Goal: Information Seeking & Learning: Check status

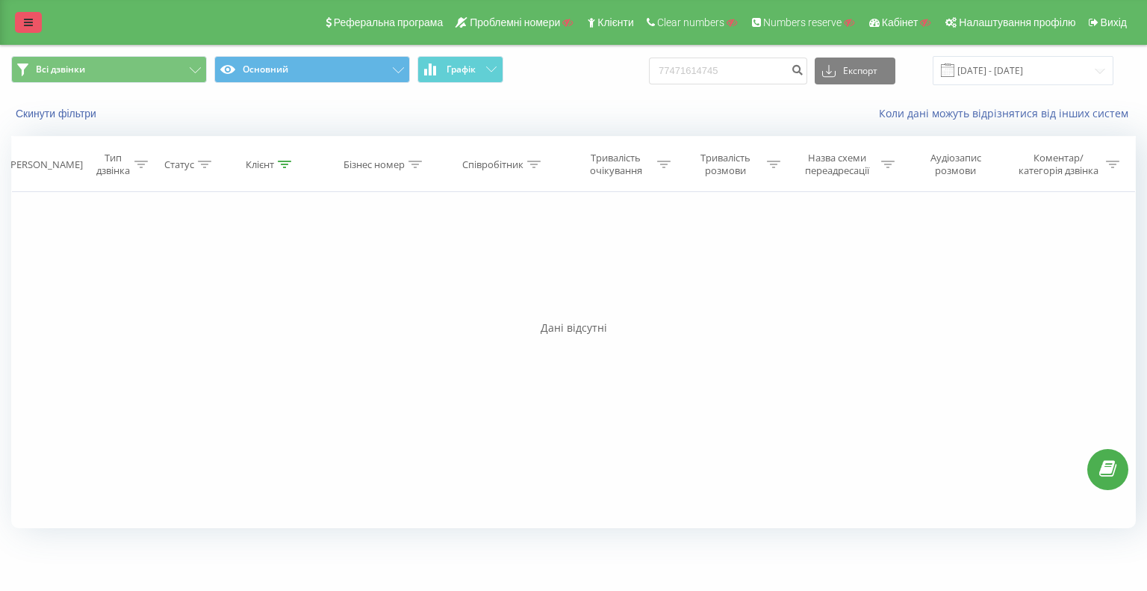
click at [29, 18] on icon at bounding box center [28, 22] width 9 height 10
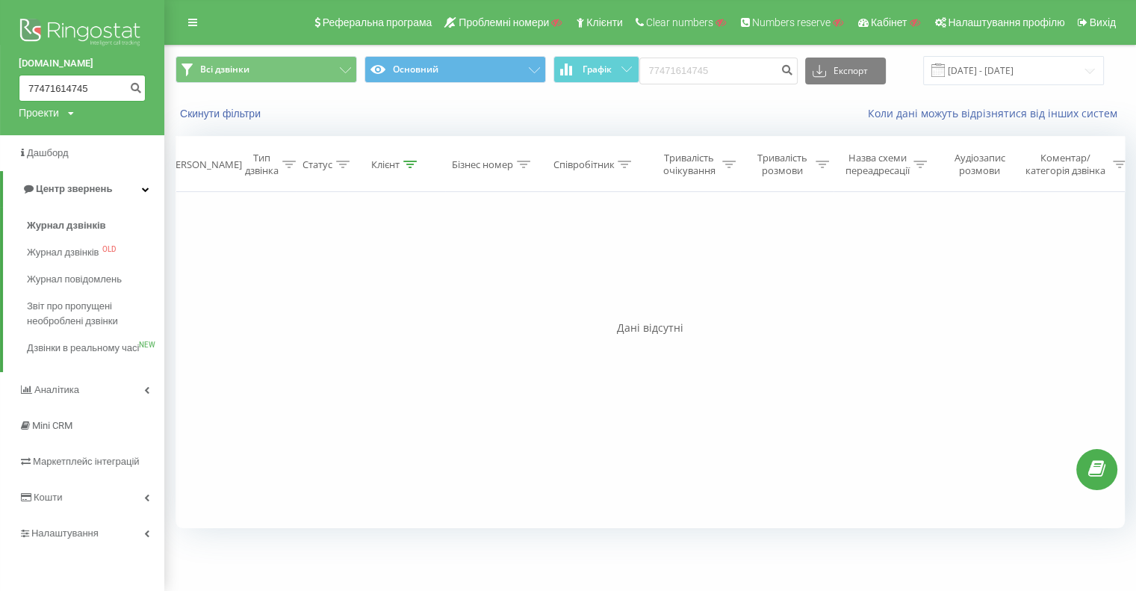
click at [10, 93] on div "ringostat.com 77471614745 Проекти Пошук" at bounding box center [82, 67] width 164 height 135
click at [263, 16] on div "Реферальна програма Проблемні номери Клієнти Clear numbers Numbers reserve Кабі…" at bounding box center [568, 22] width 1136 height 45
click at [529, 78] on div "Всі дзвінки Основний Графік 77471614745 Експорт .csv .xls .xlsx 19.05.2025 - 19…" at bounding box center [649, 70] width 949 height 29
paste input "380673298170"
type input "380673298170"
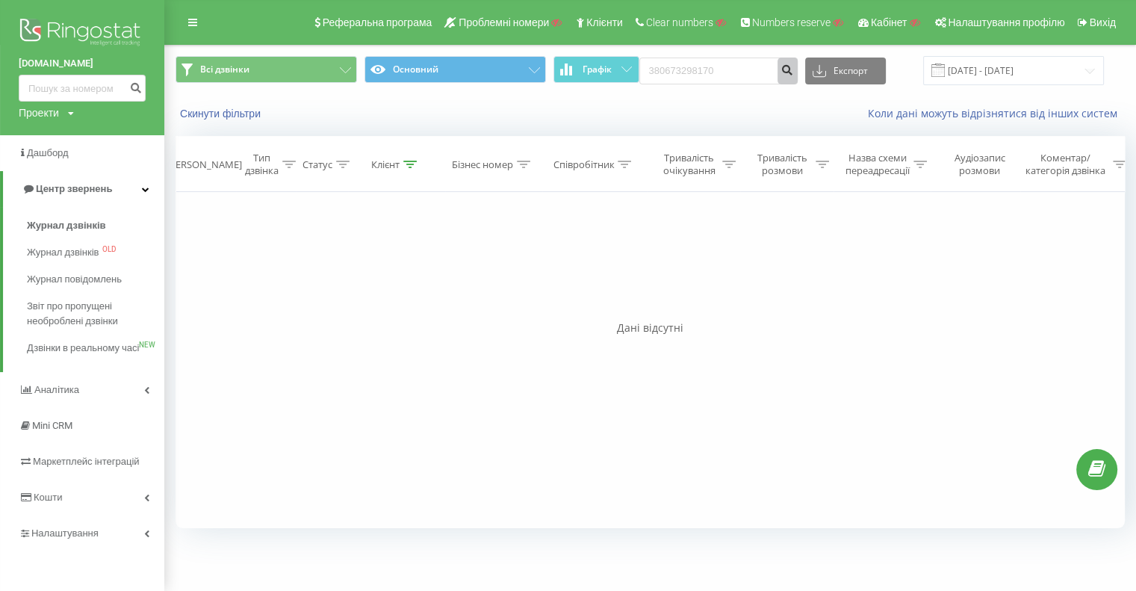
click at [794, 64] on icon "submit" at bounding box center [787, 67] width 13 height 9
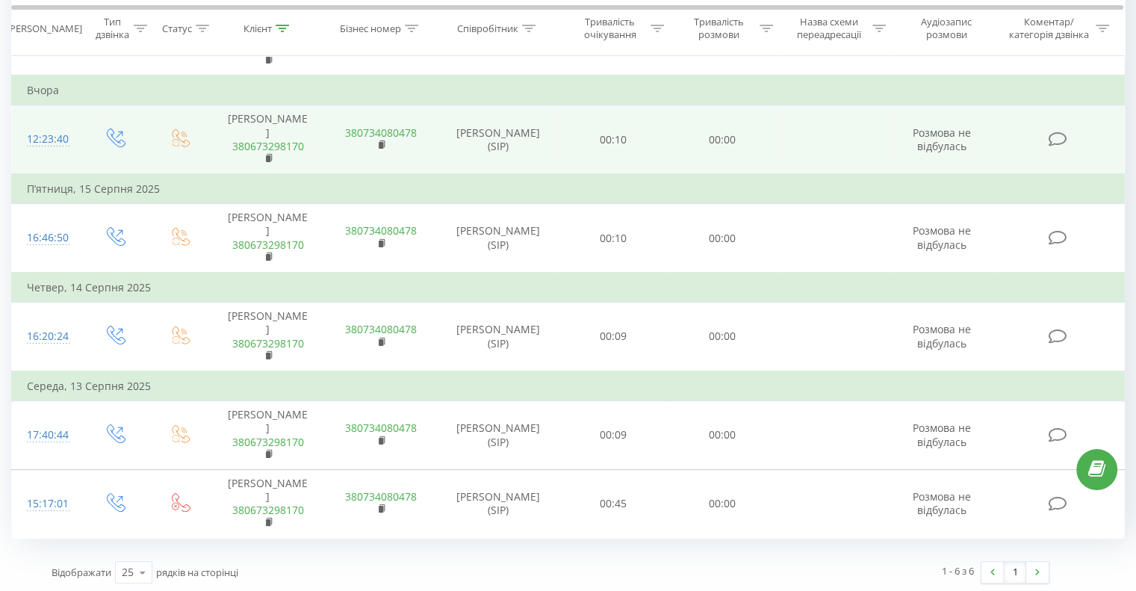
scroll to position [142, 0]
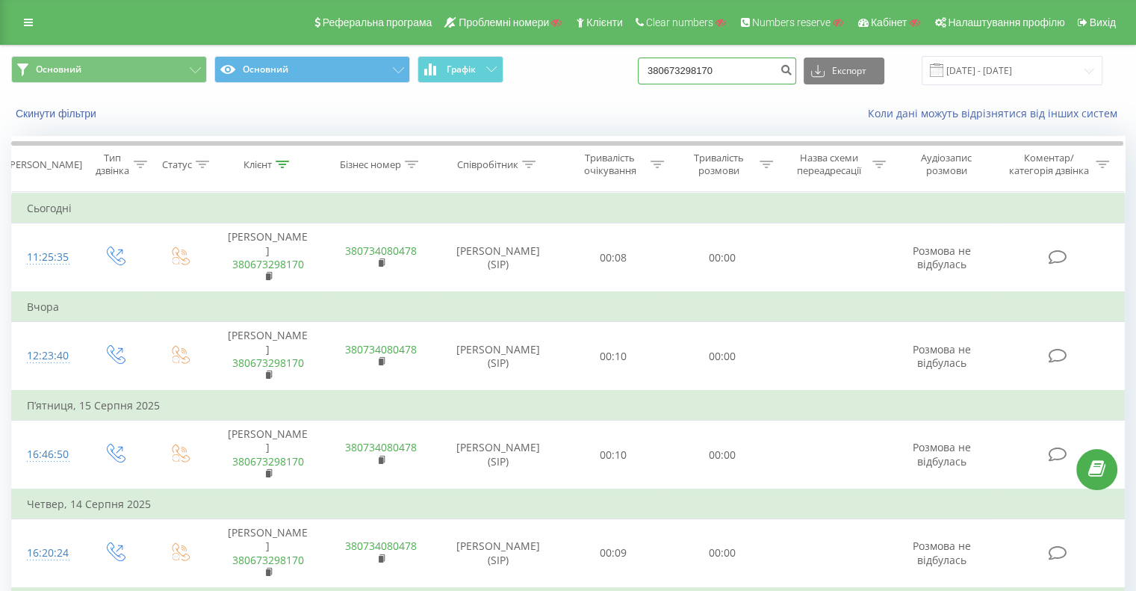
drag, startPoint x: 600, startPoint y: 75, endPoint x: 579, endPoint y: 85, distance: 23.1
click at [559, 83] on div "Основний Основний Графік 380673298170 Експорт .csv .xls .xlsx 19.05.2025 - 19.0…" at bounding box center [567, 70] width 1113 height 29
paste input "987290665"
type input "380987290665"
click at [792, 69] on icon "submit" at bounding box center [786, 67] width 13 height 9
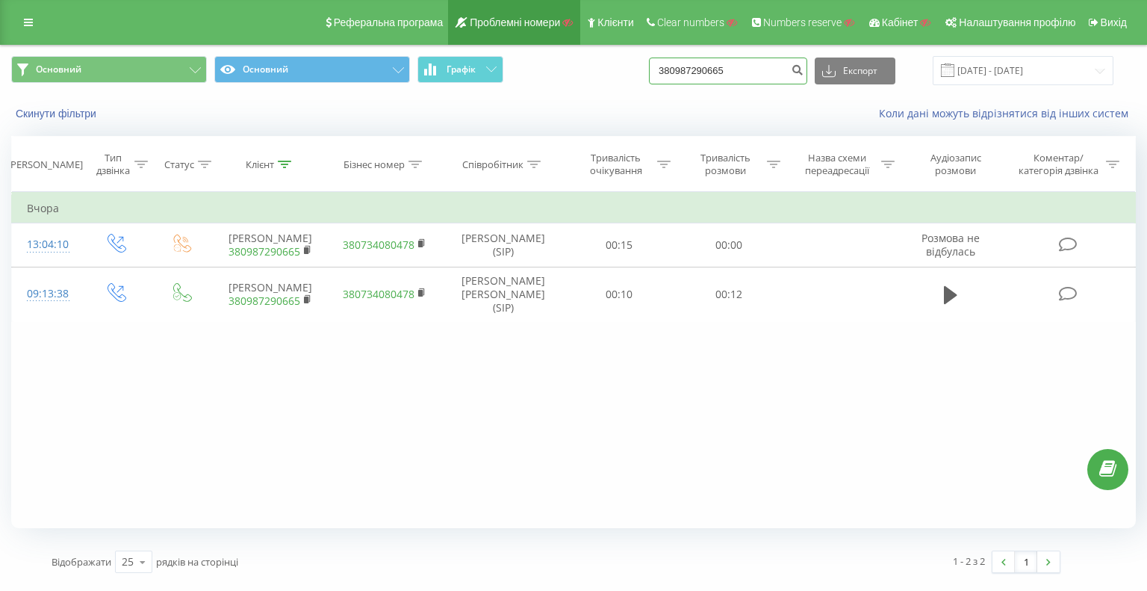
drag, startPoint x: 717, startPoint y: 74, endPoint x: 508, endPoint y: 43, distance: 211.3
click at [594, 56] on div "Основний Основний Графік 380987290665 Експорт .csv .xls .xlsx 19.05.2025 - 19.0…" at bounding box center [573, 70] width 1125 height 29
click at [807, 77] on button "submit" at bounding box center [797, 70] width 20 height 27
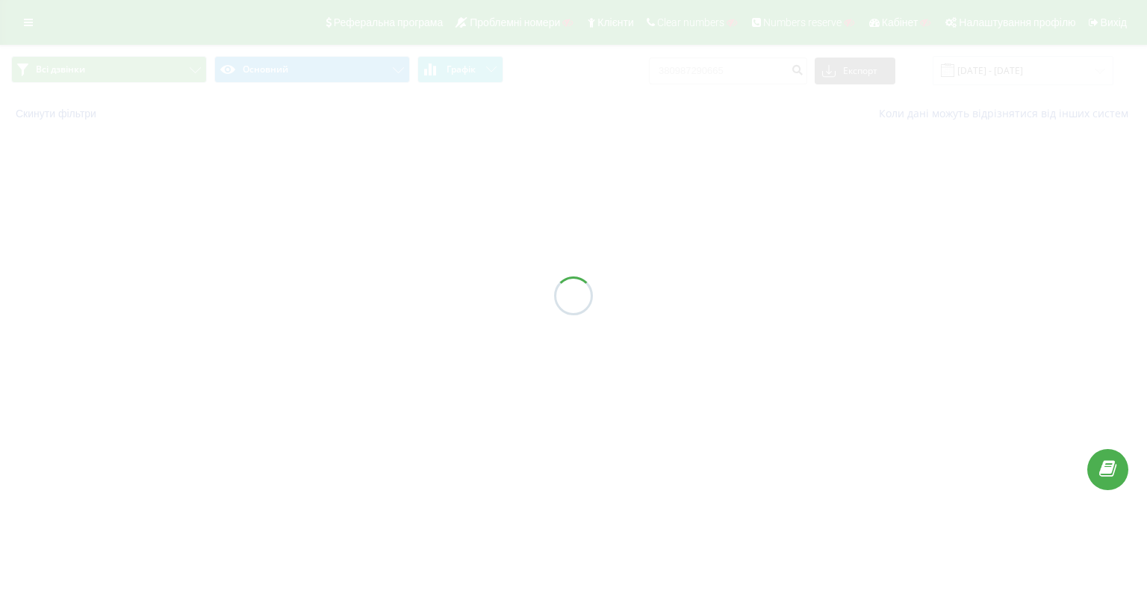
click at [727, 164] on div at bounding box center [573, 295] width 1147 height 591
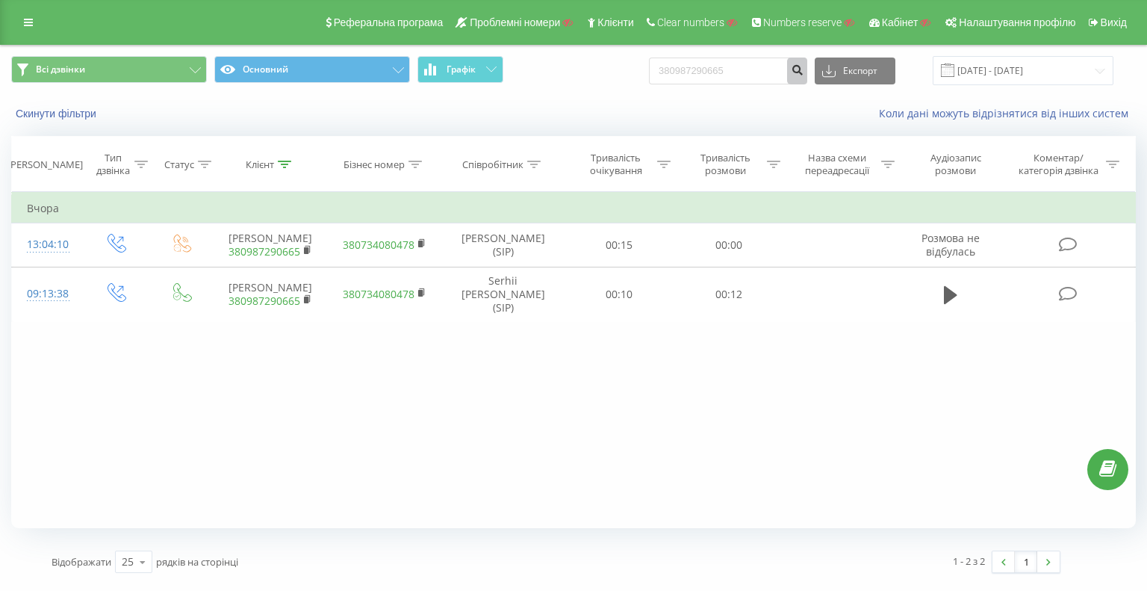
click at [802, 72] on button "submit" at bounding box center [797, 70] width 20 height 27
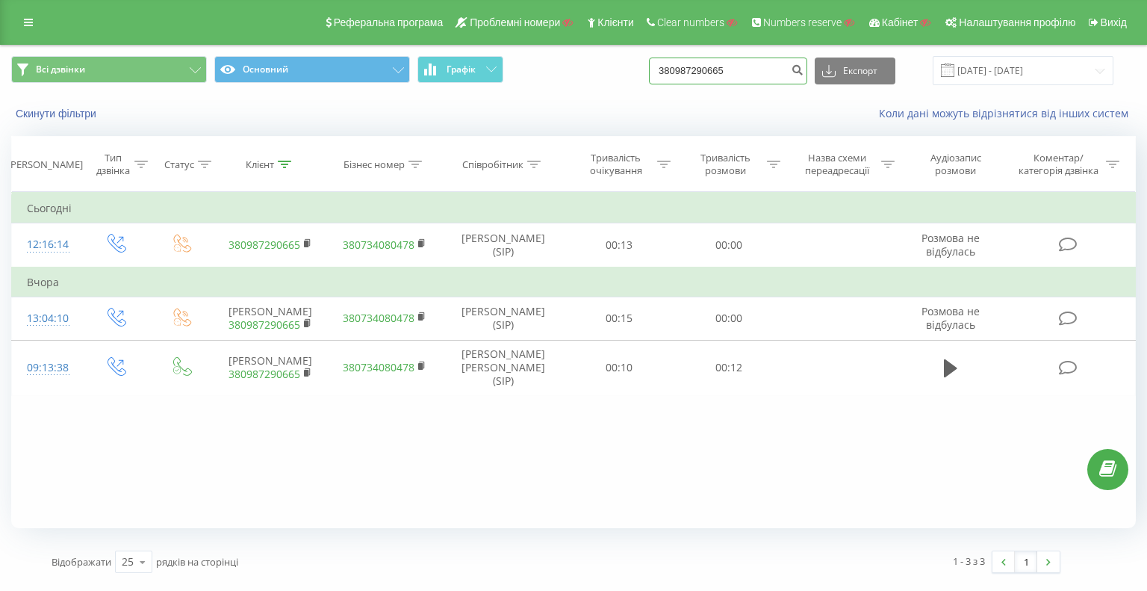
drag, startPoint x: 768, startPoint y: 74, endPoint x: 585, endPoint y: 67, distance: 182.3
click at [623, 69] on div "Всі дзвінки Основний Графік 380987290665 Експорт .csv .xls .xlsx 19.05.2025 - 1…" at bounding box center [573, 70] width 1125 height 29
paste input "77765317596"
type input "77765317596"
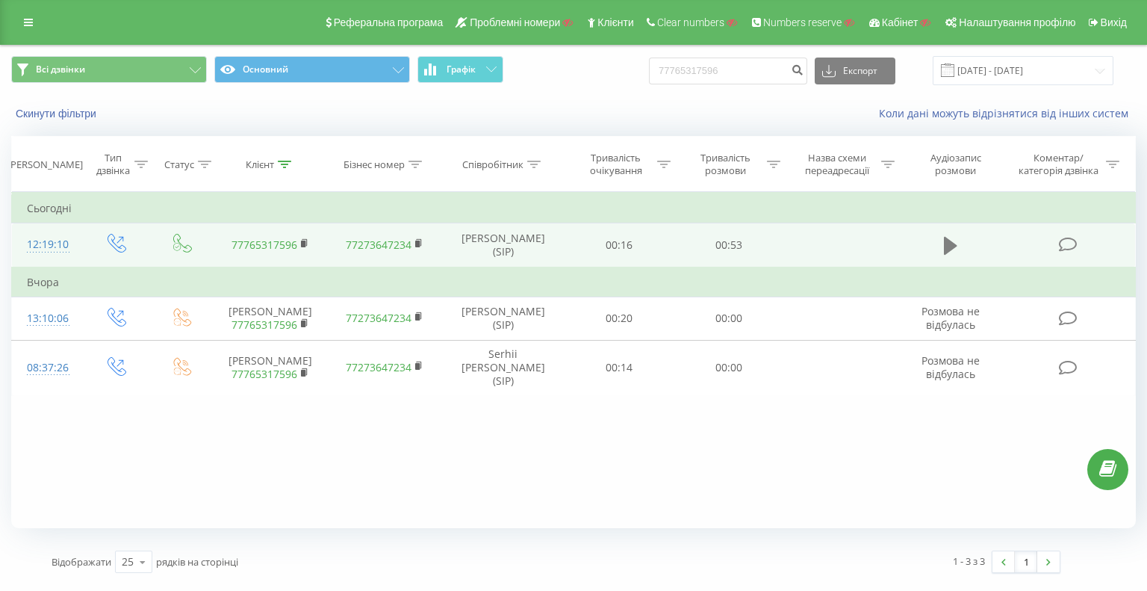
click at [950, 245] on icon at bounding box center [950, 246] width 13 height 18
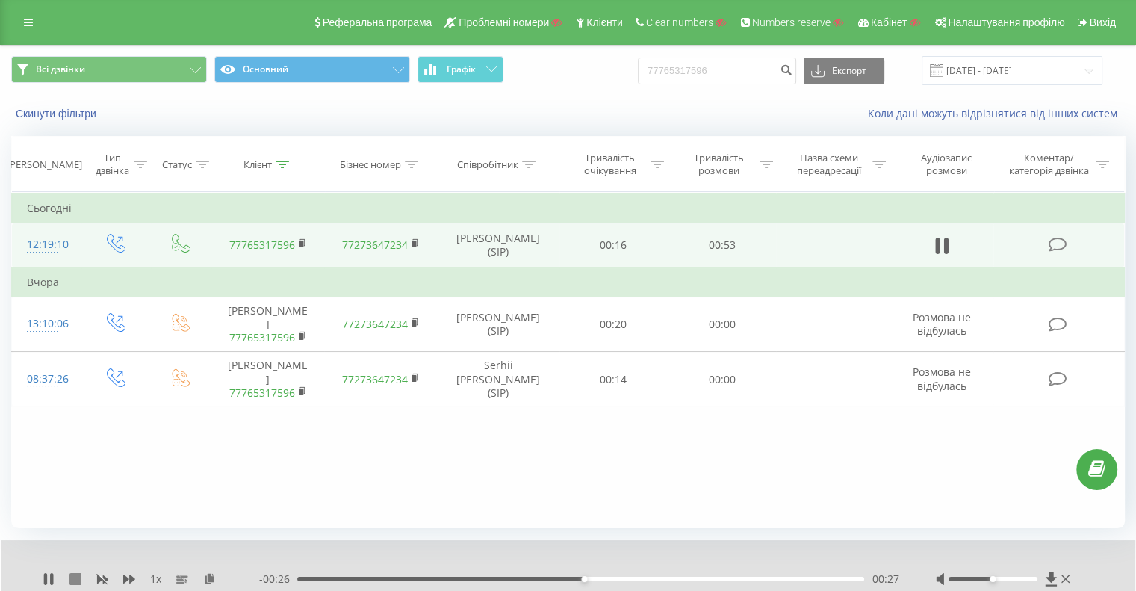
click at [74, 577] on icon at bounding box center [75, 579] width 12 height 12
click at [28, 18] on icon at bounding box center [28, 22] width 9 height 10
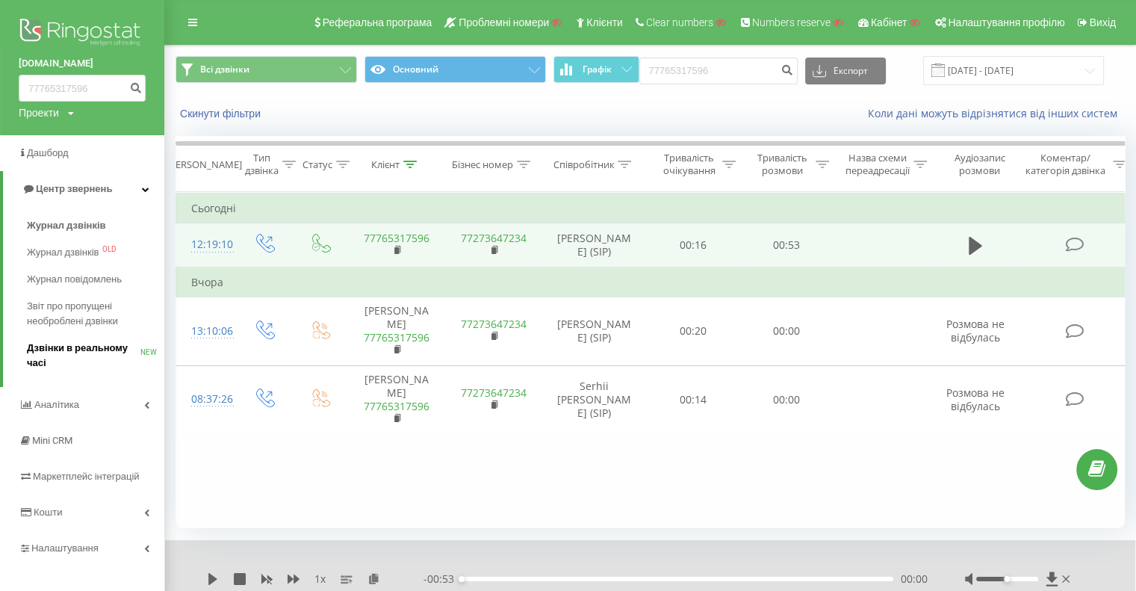
click at [86, 347] on span "Дзвінки в реальному часі" at bounding box center [84, 356] width 114 height 30
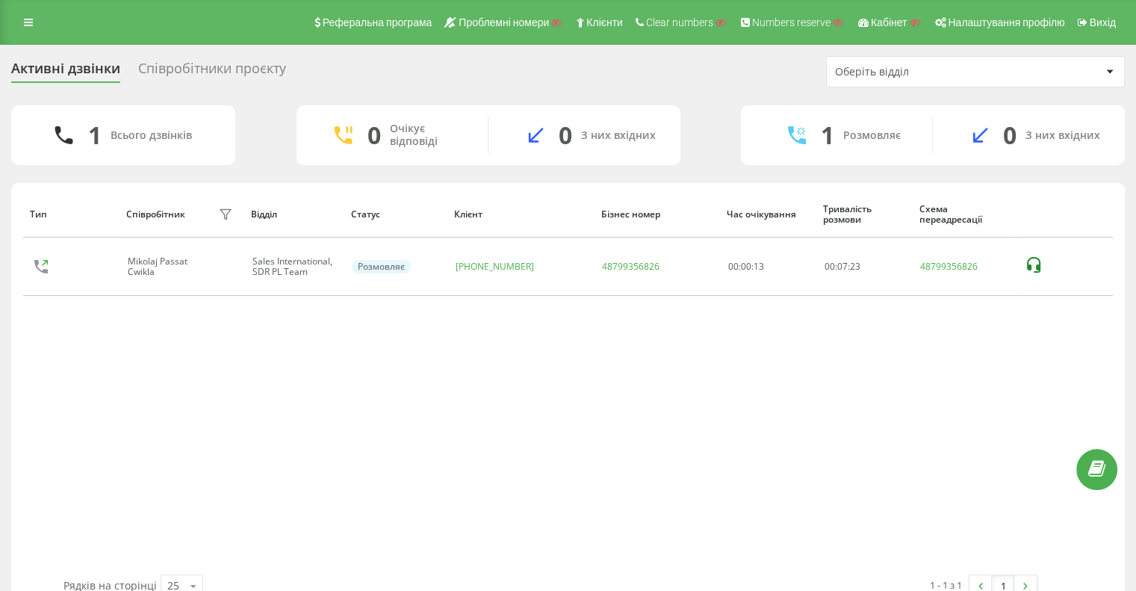
click at [220, 52] on div "Активні дзвінки Співробітники проєкту Оберіть відділ 1 Всього дзвінків 0 Очікує…" at bounding box center [568, 334] width 1136 height 578
click at [205, 69] on div "Співробітники проєкту" at bounding box center [212, 71] width 148 height 23
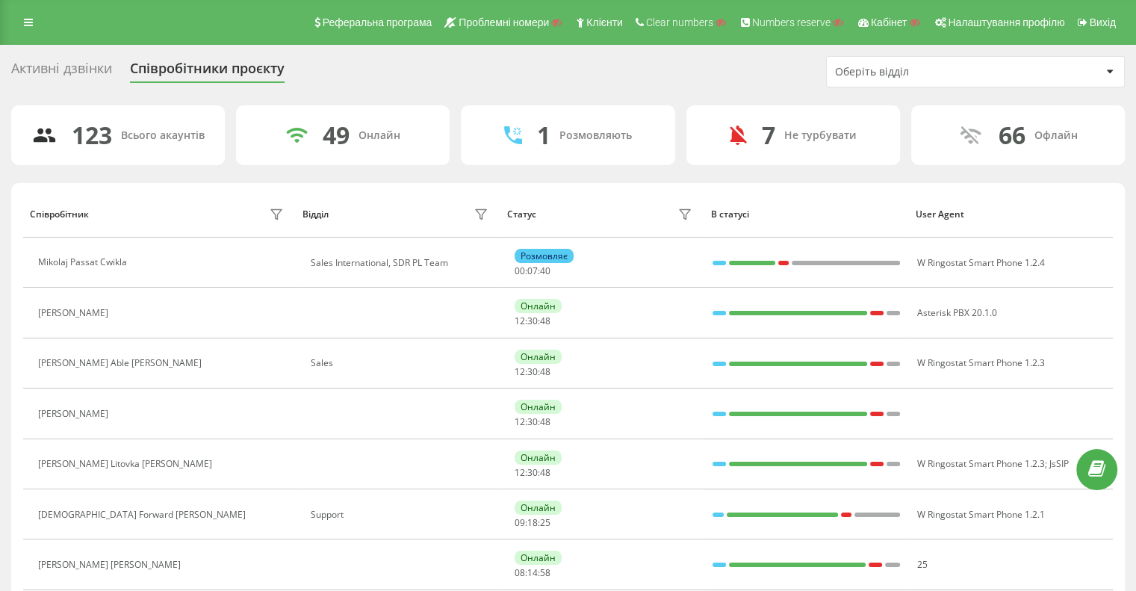
click at [883, 75] on div "Оберіть відділ" at bounding box center [924, 72] width 178 height 13
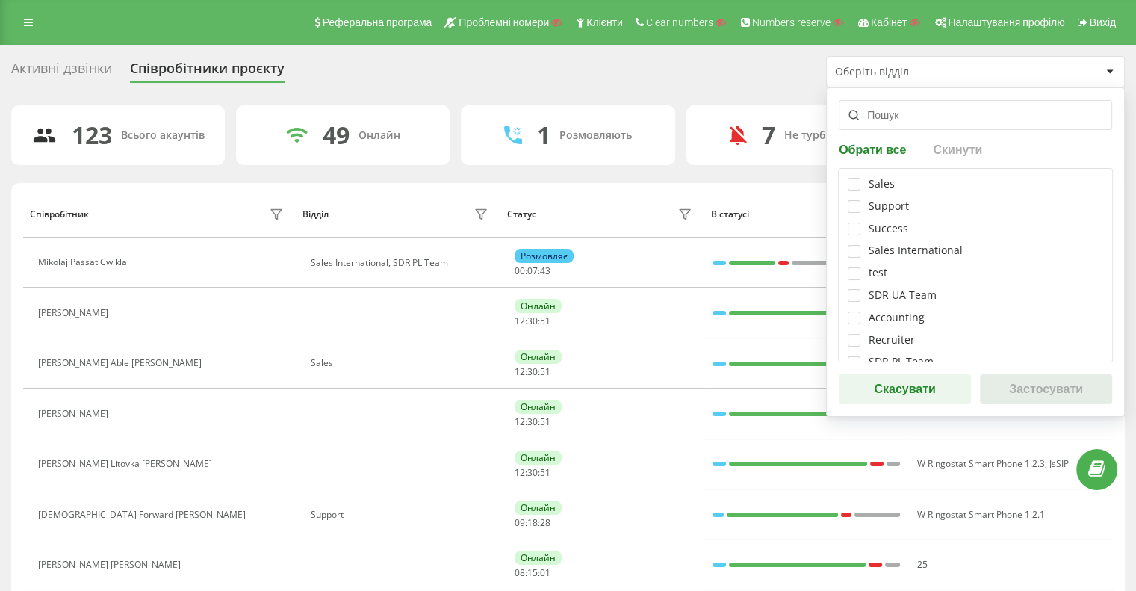
click at [910, 295] on div "SDR UA Team" at bounding box center [902, 295] width 68 height 13
click at [854, 289] on label at bounding box center [854, 289] width 13 height 0
checkbox input "true"
click at [1084, 392] on button "Застосувати" at bounding box center [1046, 389] width 132 height 30
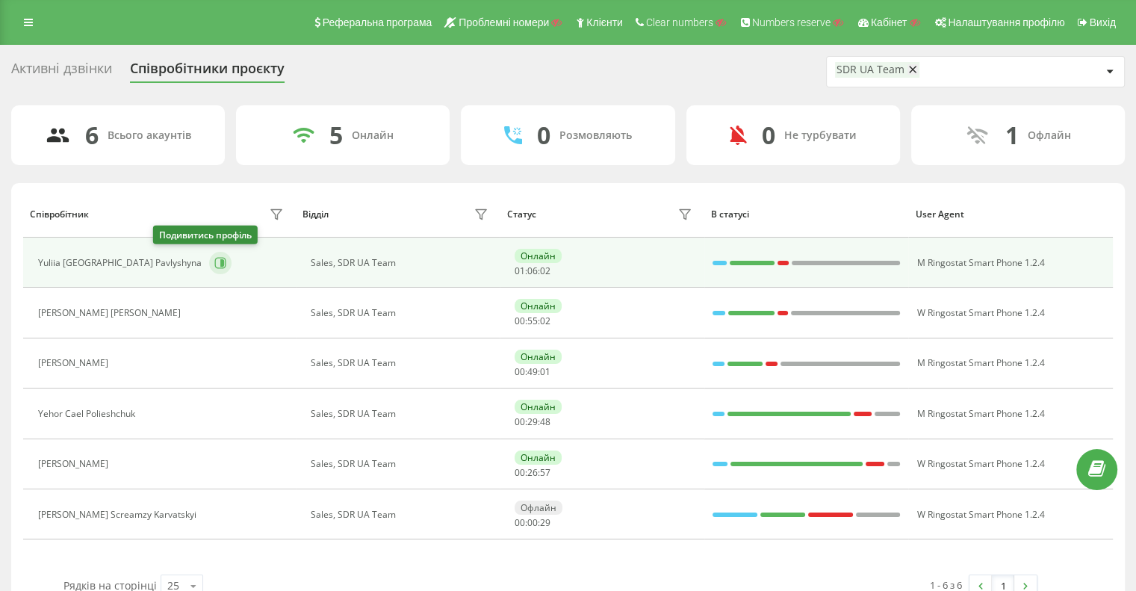
click at [214, 266] on icon at bounding box center [220, 263] width 12 height 12
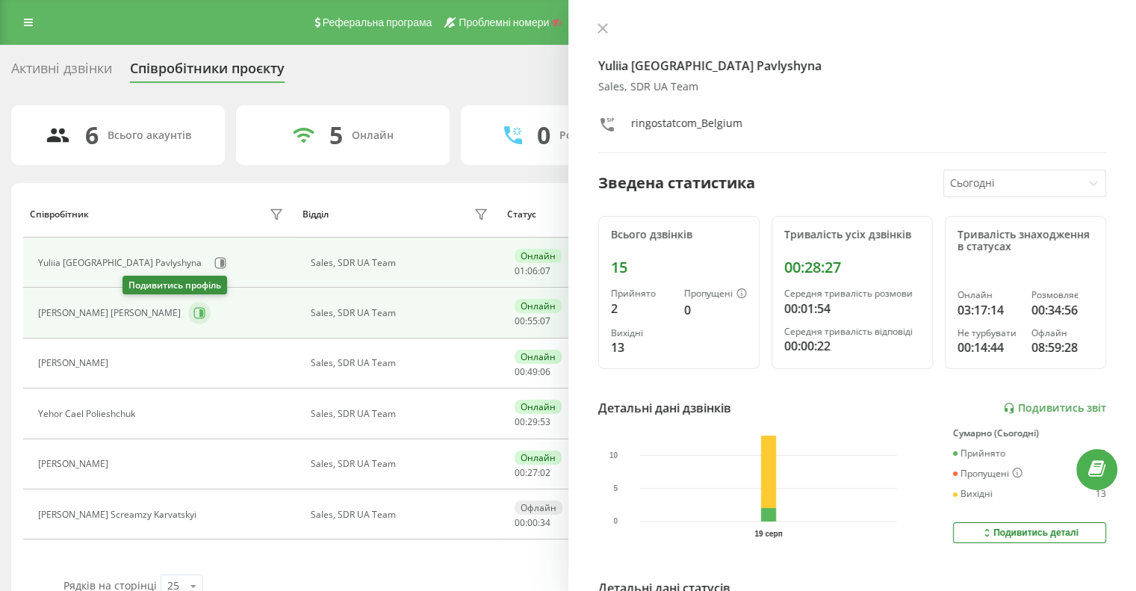
click at [193, 310] on icon at bounding box center [199, 313] width 12 height 12
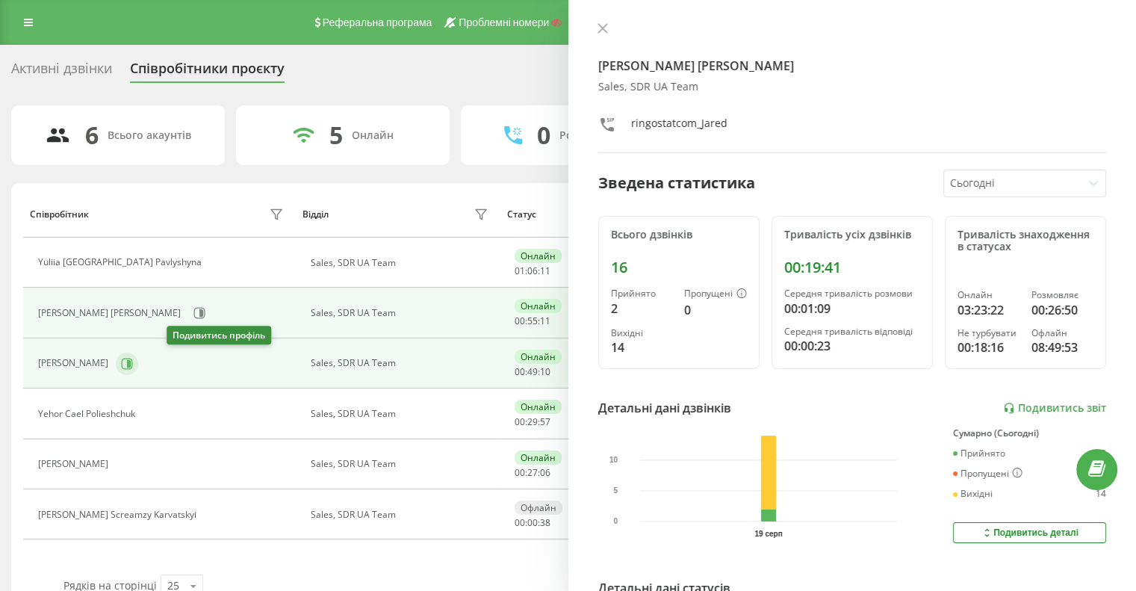
click at [133, 365] on icon at bounding box center [127, 363] width 11 height 11
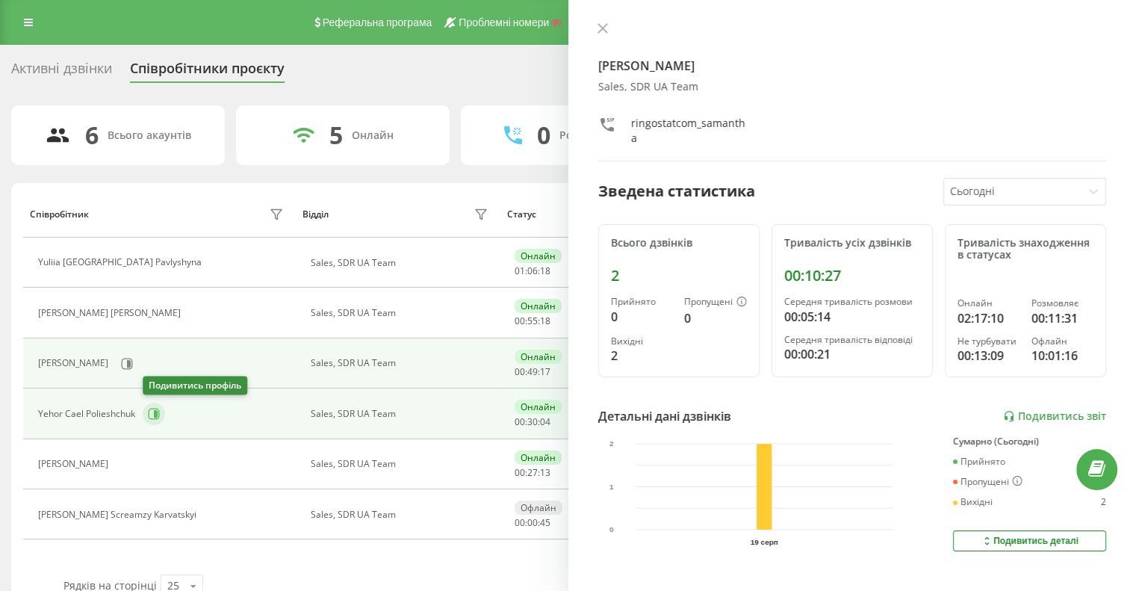
click at [152, 417] on icon at bounding box center [154, 413] width 11 height 11
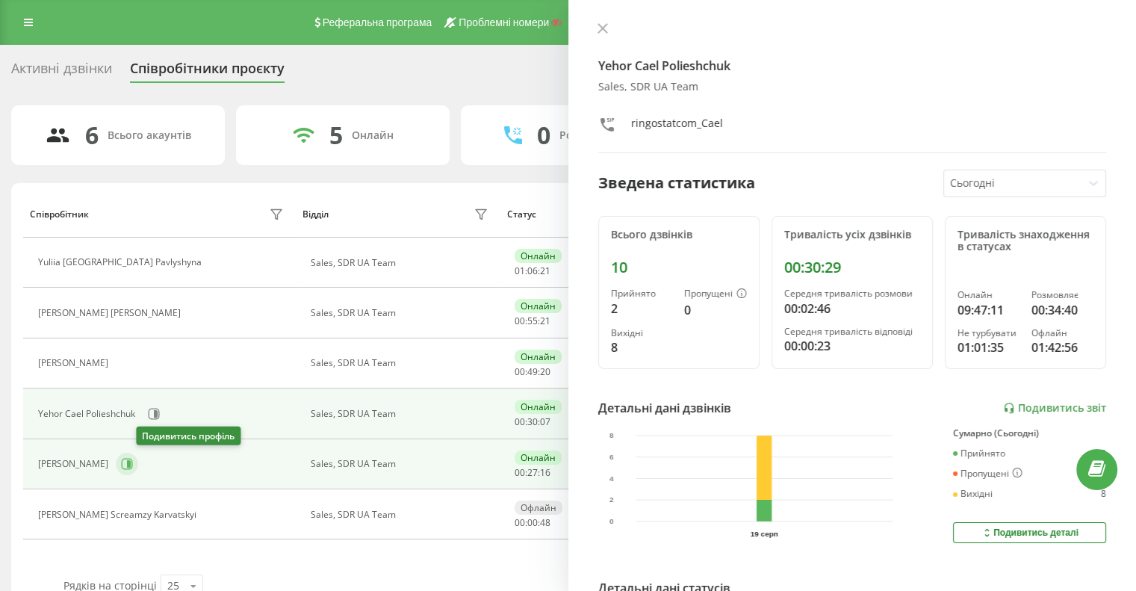
click at [131, 464] on icon at bounding box center [129, 463] width 4 height 7
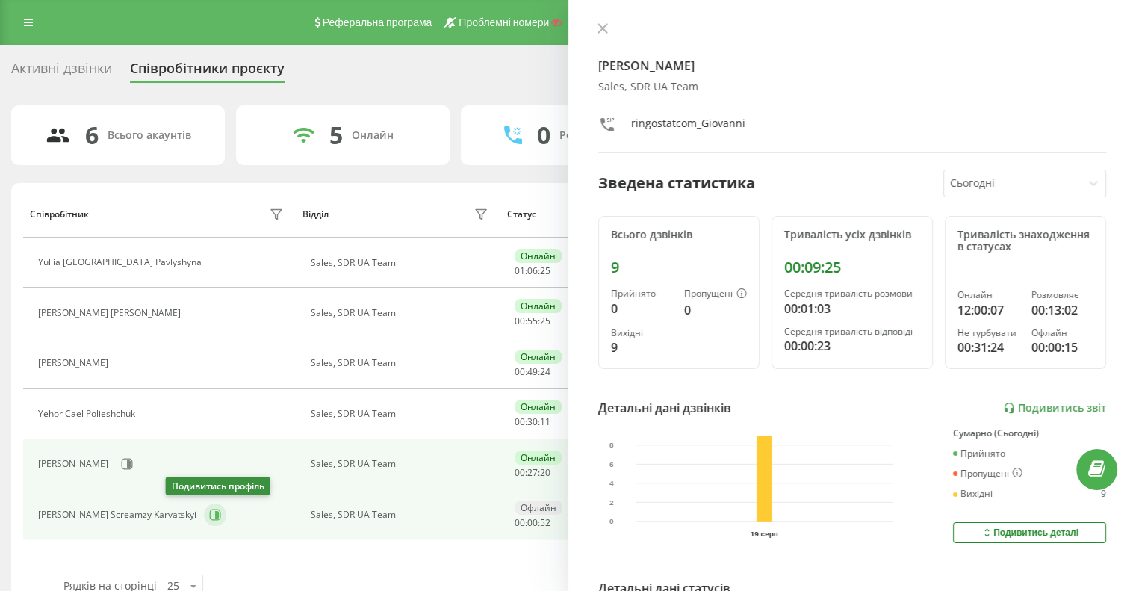
click at [210, 516] on icon at bounding box center [215, 514] width 11 height 11
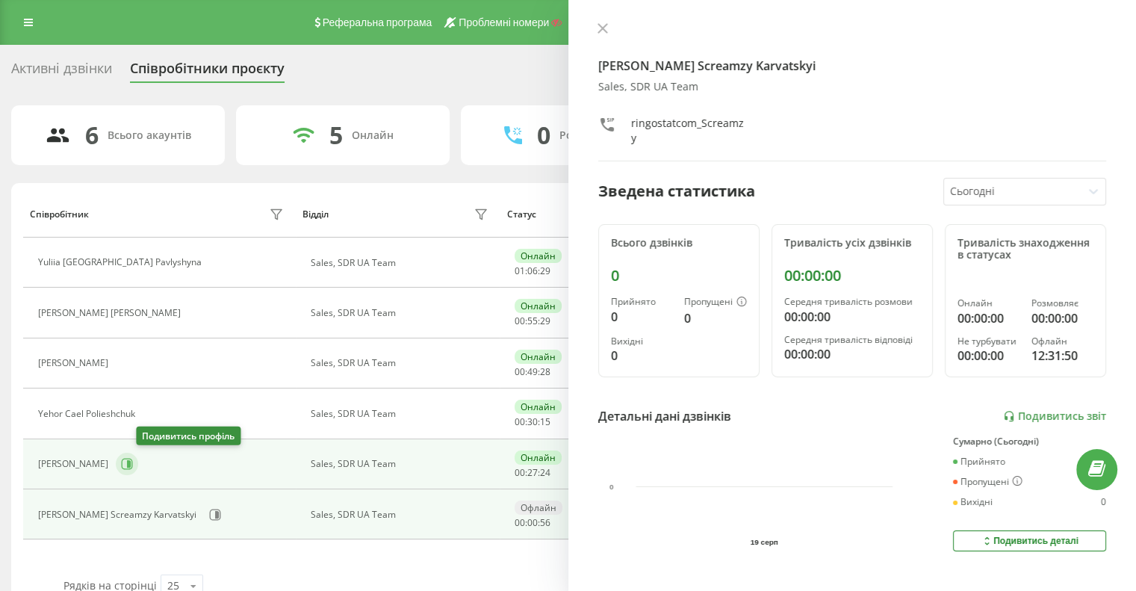
click at [133, 462] on icon at bounding box center [127, 464] width 12 height 12
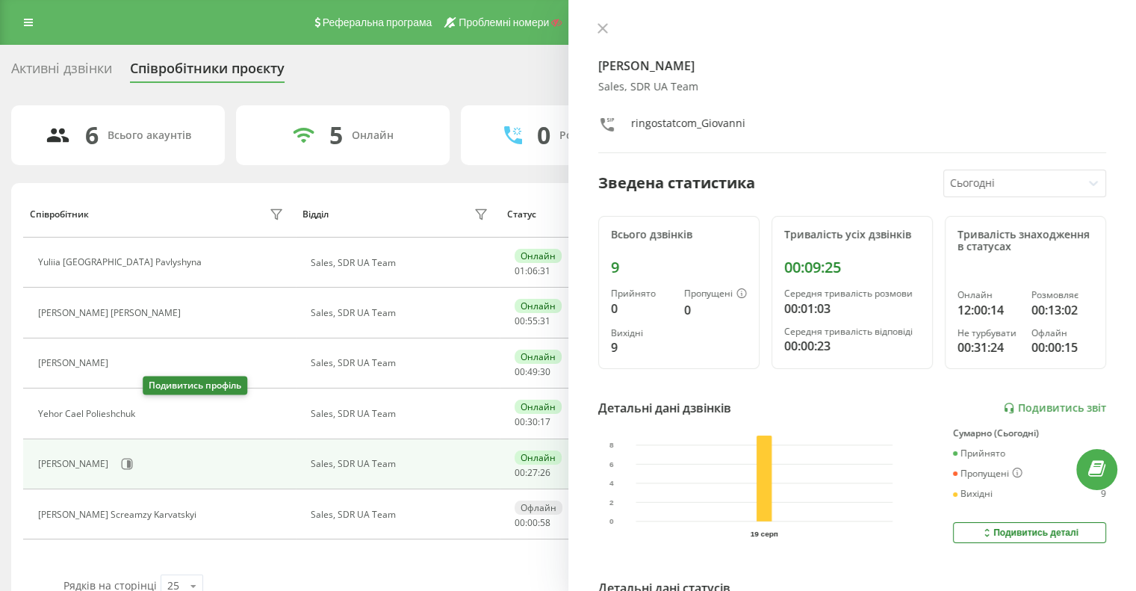
click at [147, 415] on icon at bounding box center [152, 414] width 12 height 12
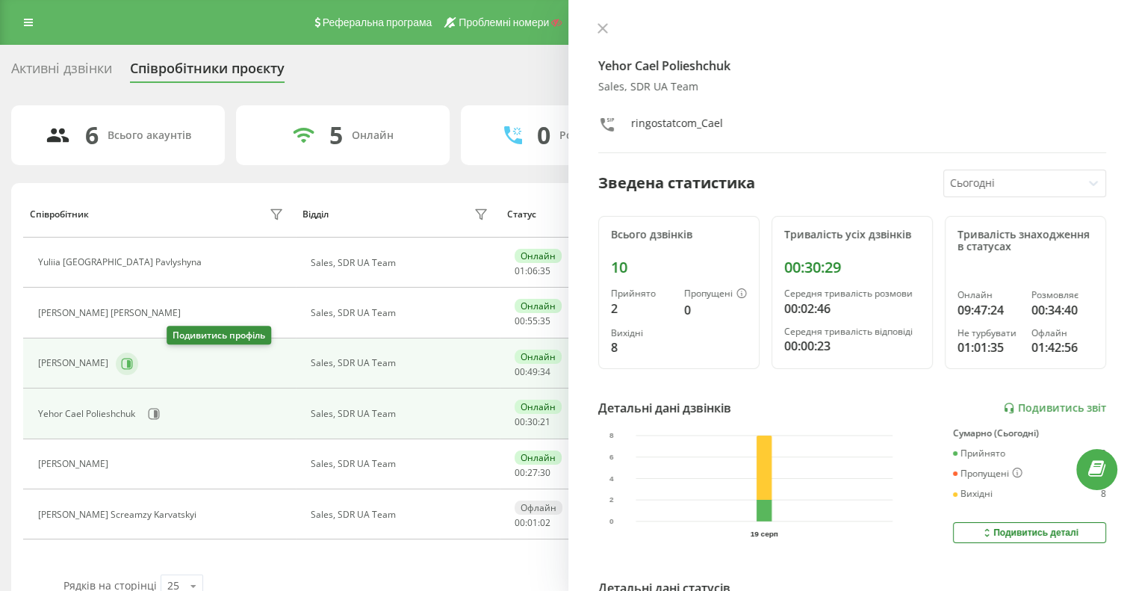
click at [138, 363] on button at bounding box center [127, 363] width 22 height 22
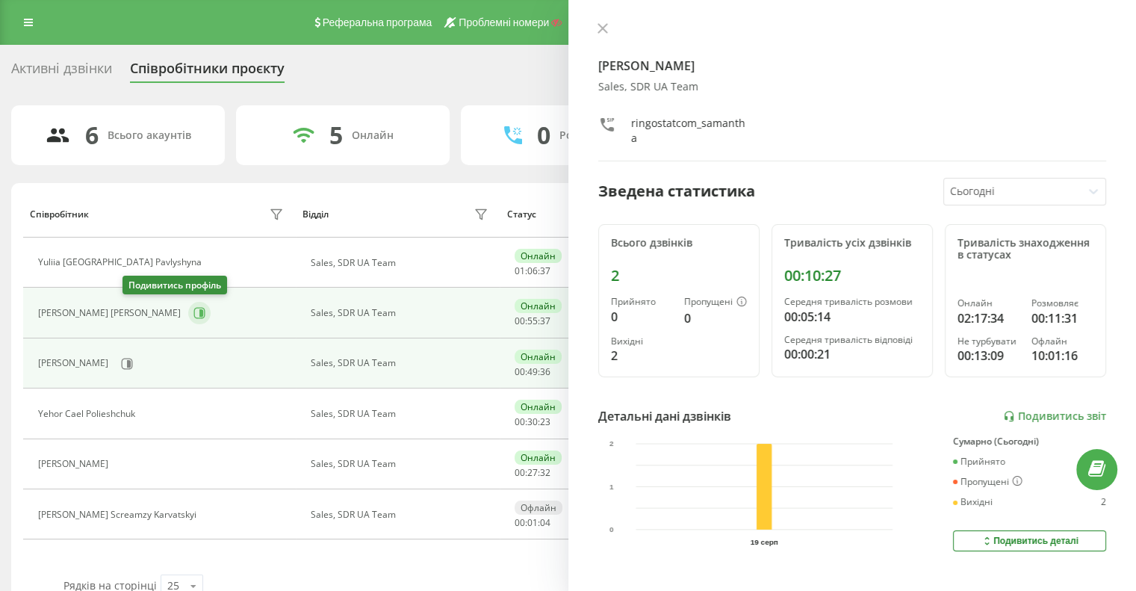
click at [193, 307] on icon at bounding box center [199, 313] width 12 height 12
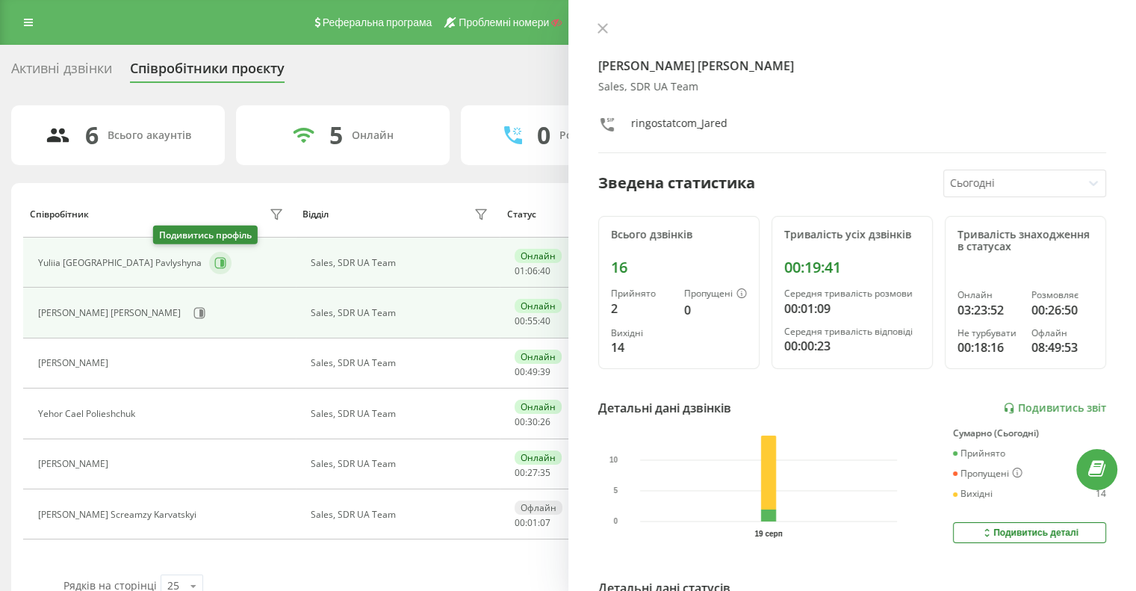
click at [220, 260] on icon at bounding box center [222, 262] width 4 height 7
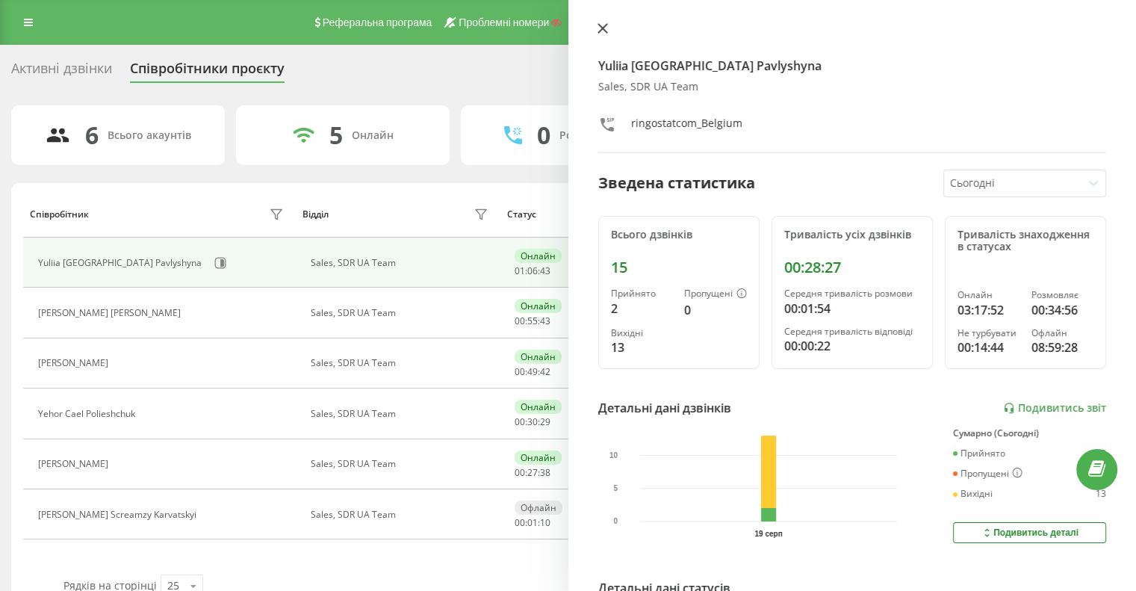
click at [602, 28] on icon at bounding box center [601, 28] width 9 height 9
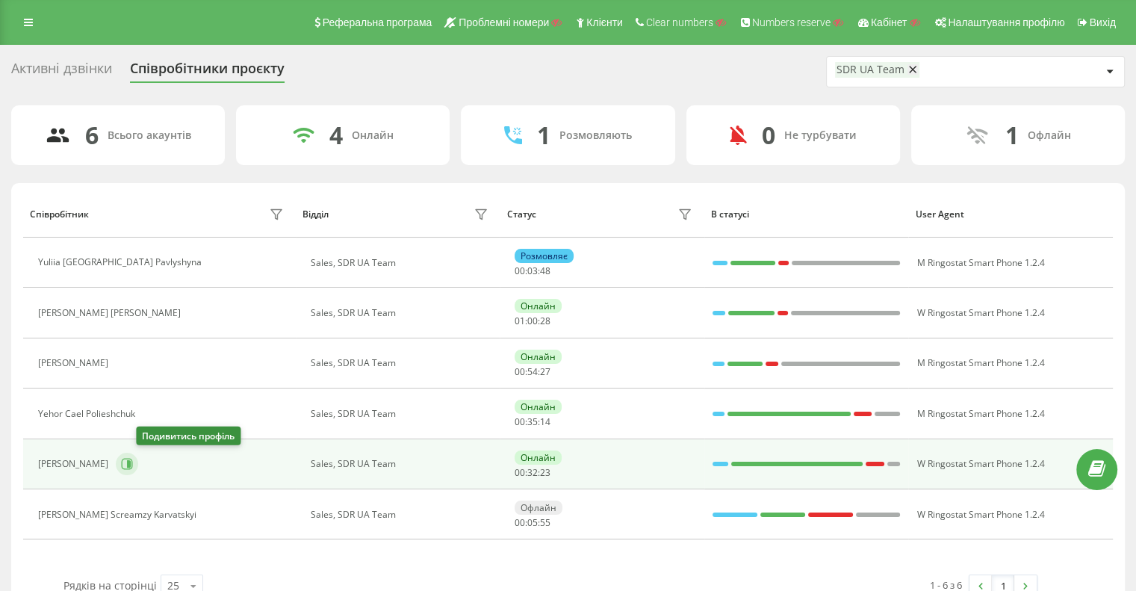
click at [131, 465] on icon at bounding box center [129, 463] width 4 height 7
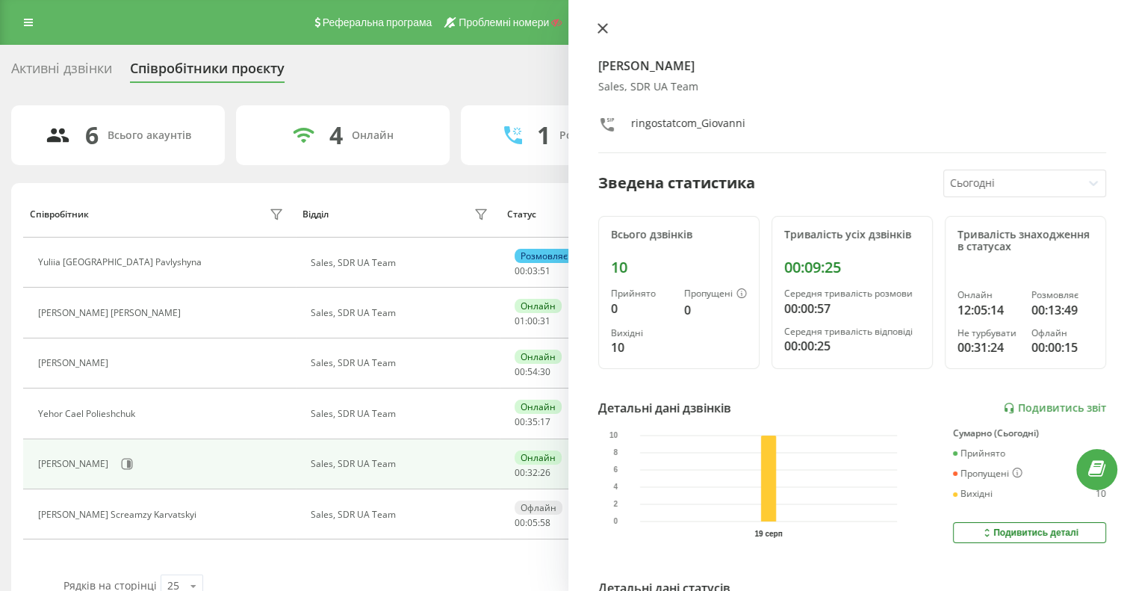
click at [599, 23] on icon at bounding box center [602, 28] width 10 height 10
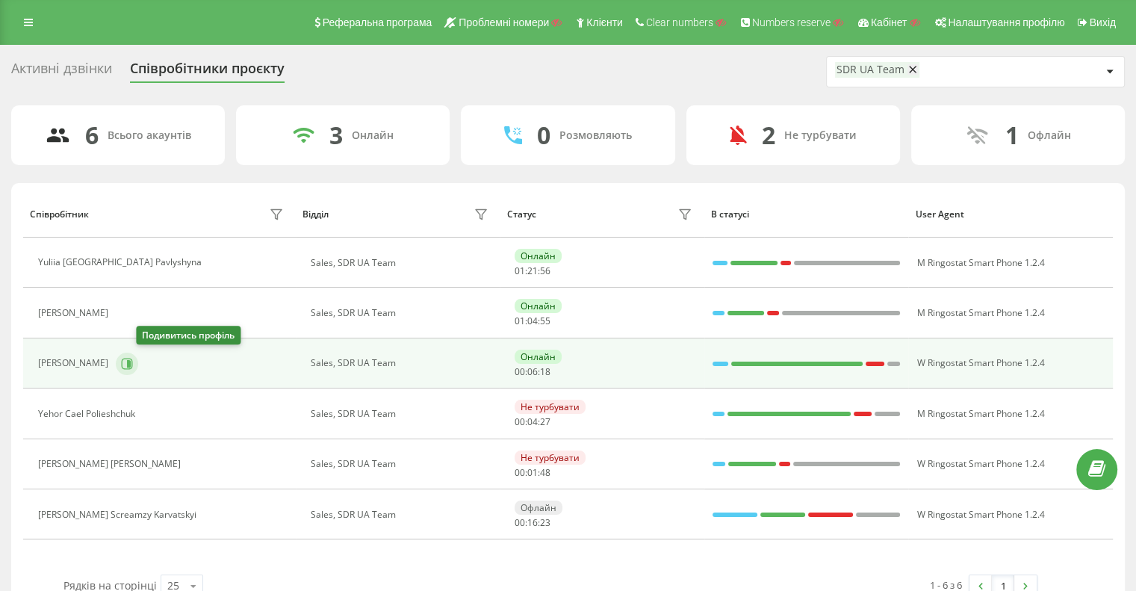
click at [133, 358] on icon at bounding box center [127, 363] width 11 height 11
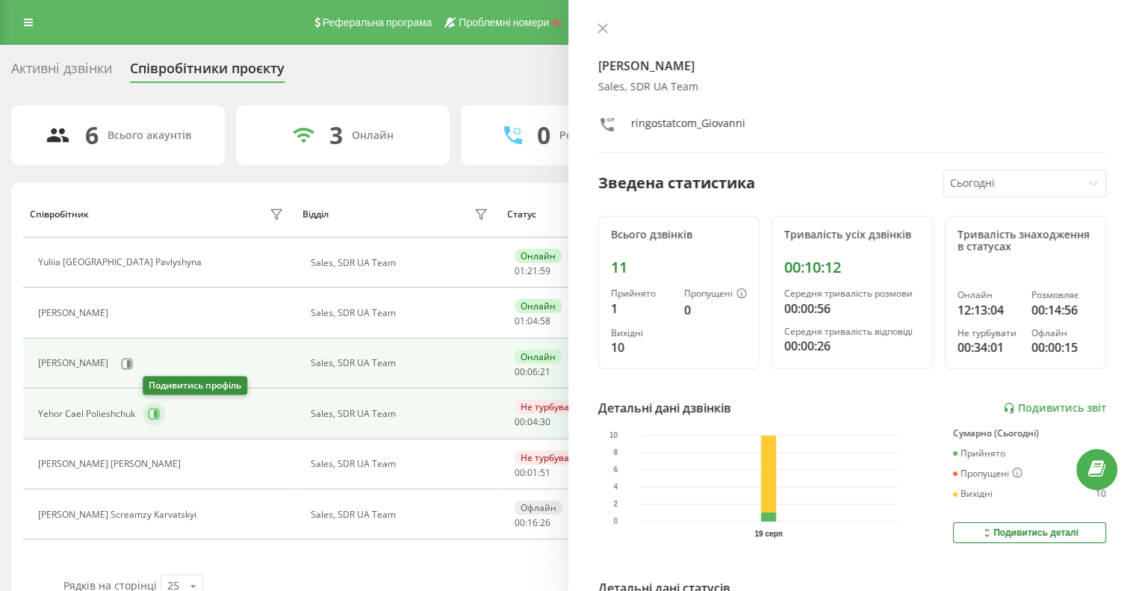
click at [152, 417] on icon at bounding box center [154, 414] width 12 height 12
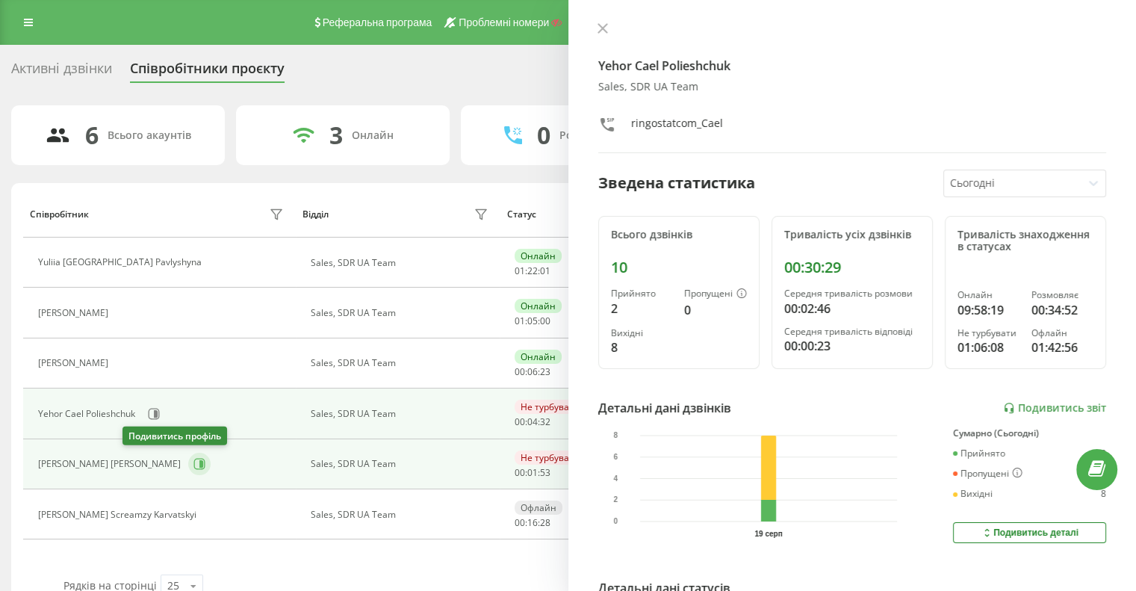
click at [193, 463] on icon at bounding box center [199, 464] width 12 height 12
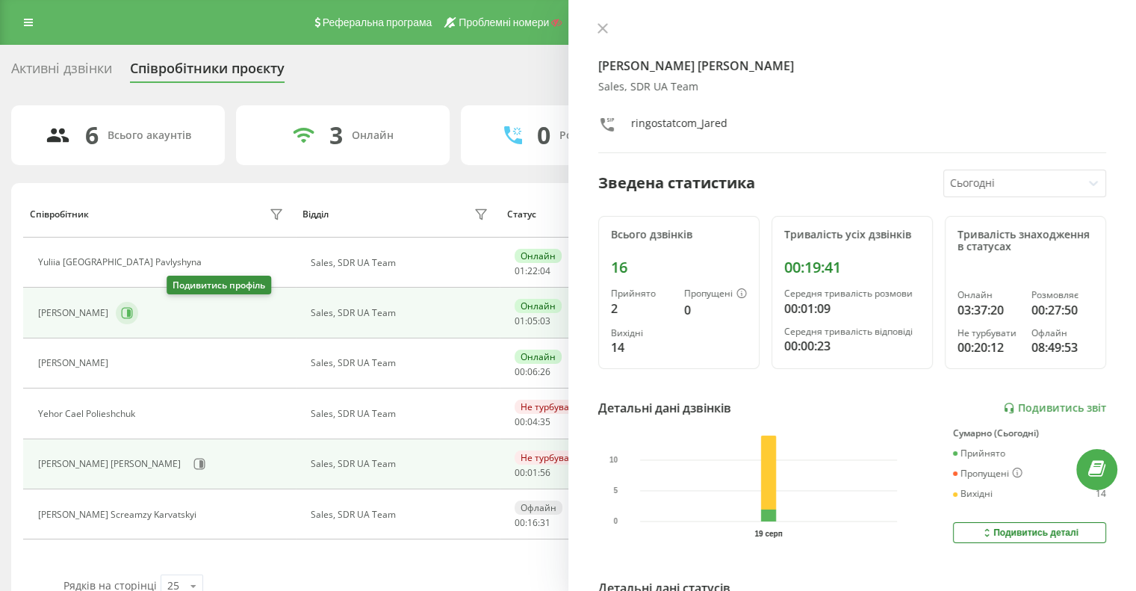
click at [133, 316] on icon at bounding box center [127, 313] width 12 height 12
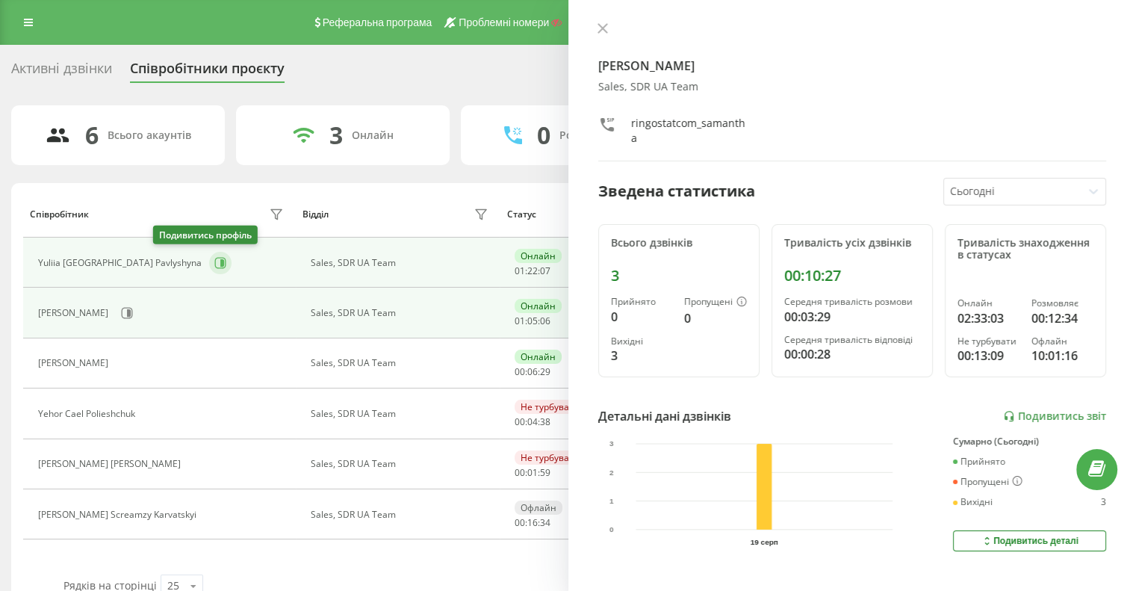
click at [220, 261] on icon at bounding box center [222, 262] width 4 height 7
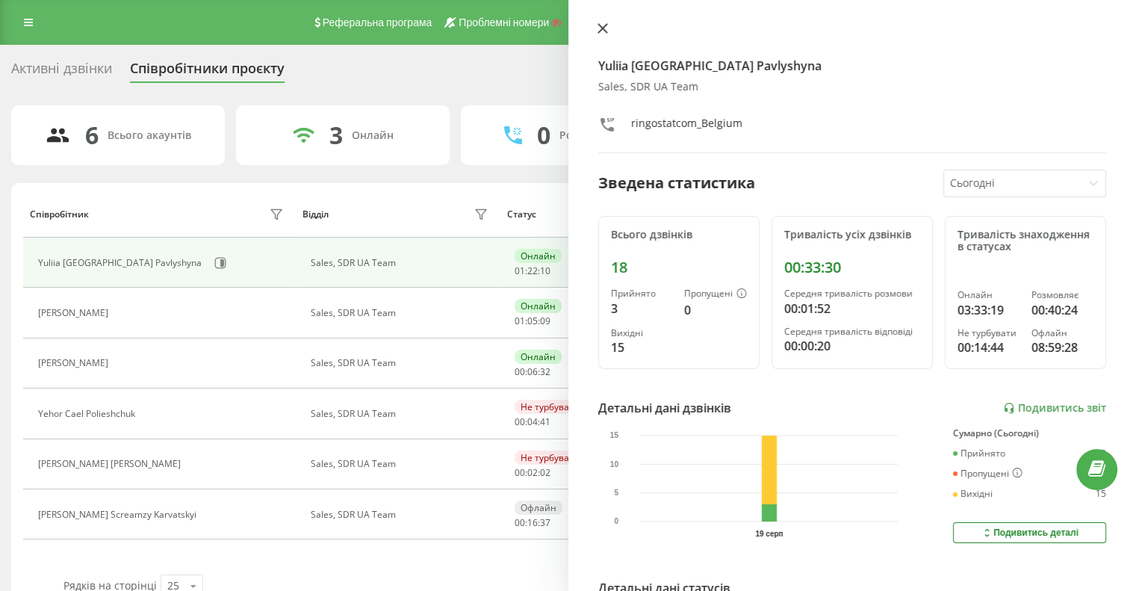
click at [597, 32] on icon at bounding box center [601, 28] width 9 height 9
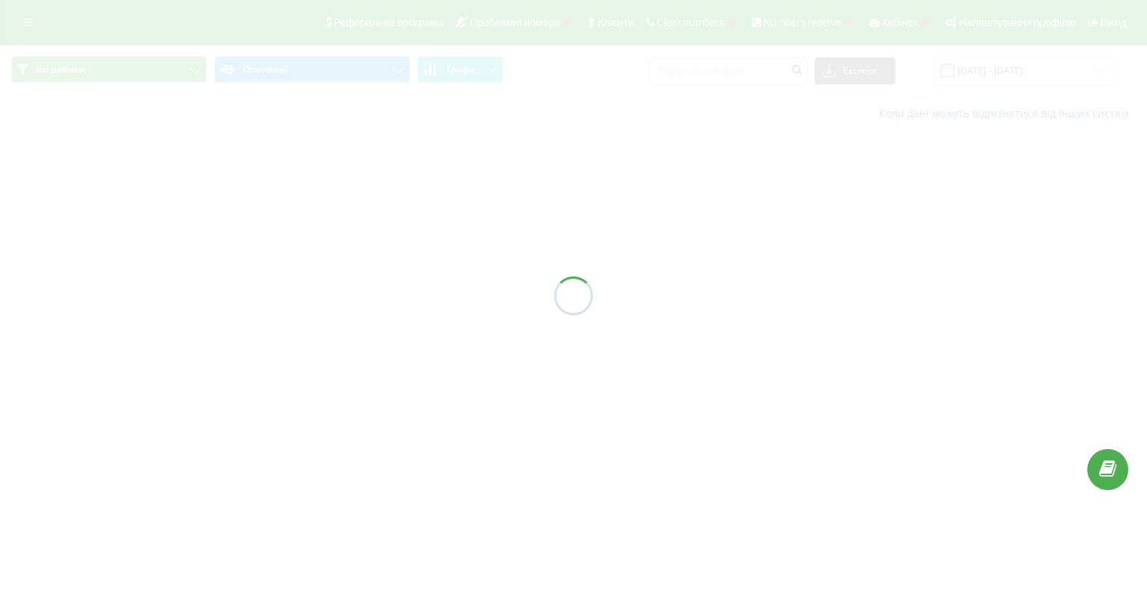
click at [727, 72] on div at bounding box center [573, 295] width 1147 height 591
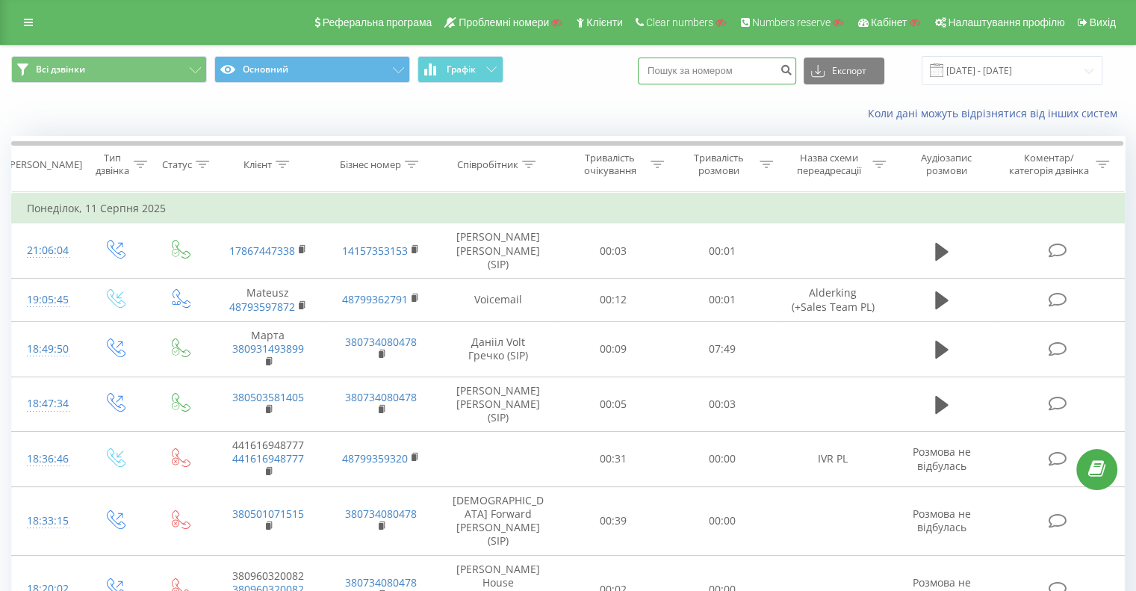
click at [727, 72] on input at bounding box center [717, 70] width 158 height 27
paste input "380661052821"
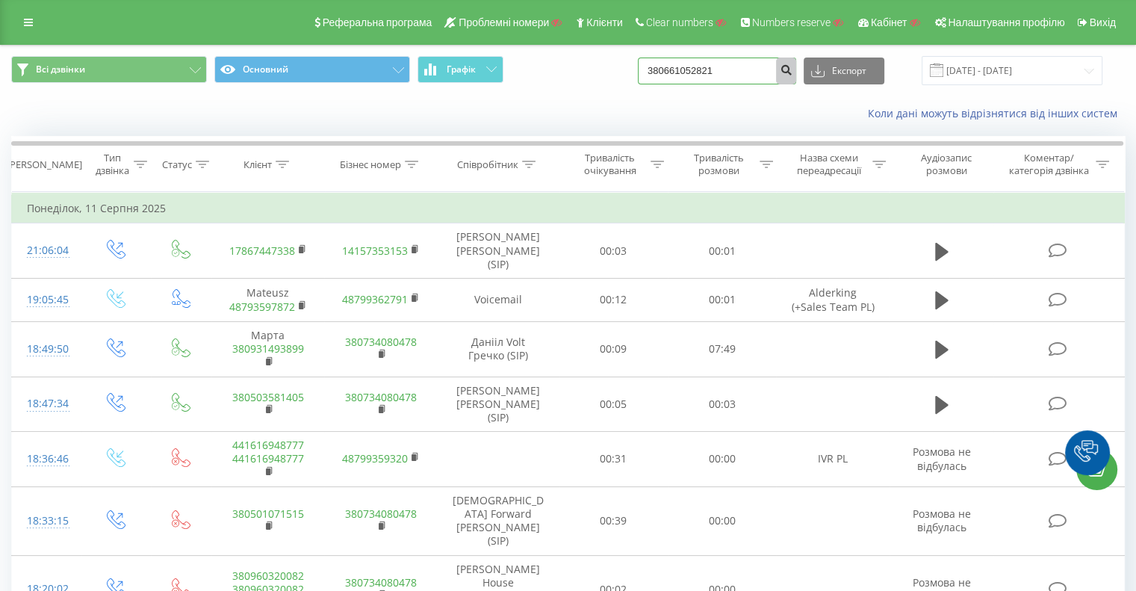
type input "380661052821"
click at [792, 68] on icon "submit" at bounding box center [786, 67] width 13 height 9
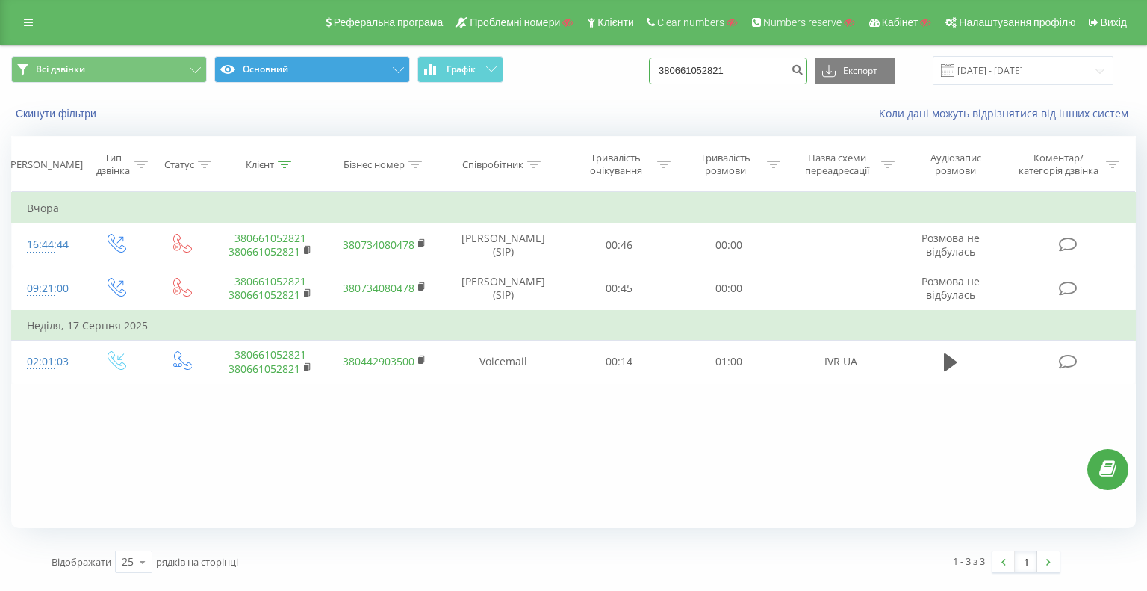
drag, startPoint x: 770, startPoint y: 69, endPoint x: 674, endPoint y: 87, distance: 97.2
click at [387, 78] on div "Всі дзвінки Основний Графік 380661052821 Експорт .csv .xls .xlsx 19.05.2025 - 1…" at bounding box center [573, 70] width 1125 height 29
paste input "505656698"
type input "380505656698"
click at [803, 65] on button "submit" at bounding box center [797, 70] width 20 height 27
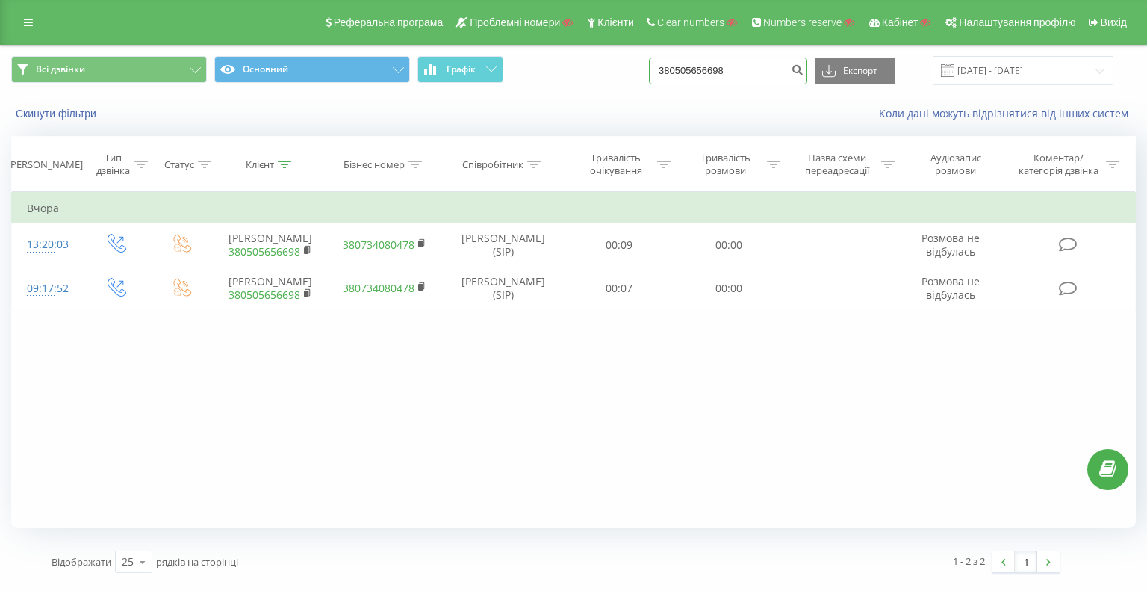
drag, startPoint x: 767, startPoint y: 76, endPoint x: 544, endPoint y: 66, distance: 223.5
click at [568, 68] on div "Всі дзвінки Основний Графік 380505656698 Експорт .csv .xls .xlsx 19.05.2025 - 1…" at bounding box center [573, 70] width 1125 height 29
paste input "66 952 2660"
type input "380505656698"
click at [807, 69] on button "submit" at bounding box center [797, 70] width 20 height 27
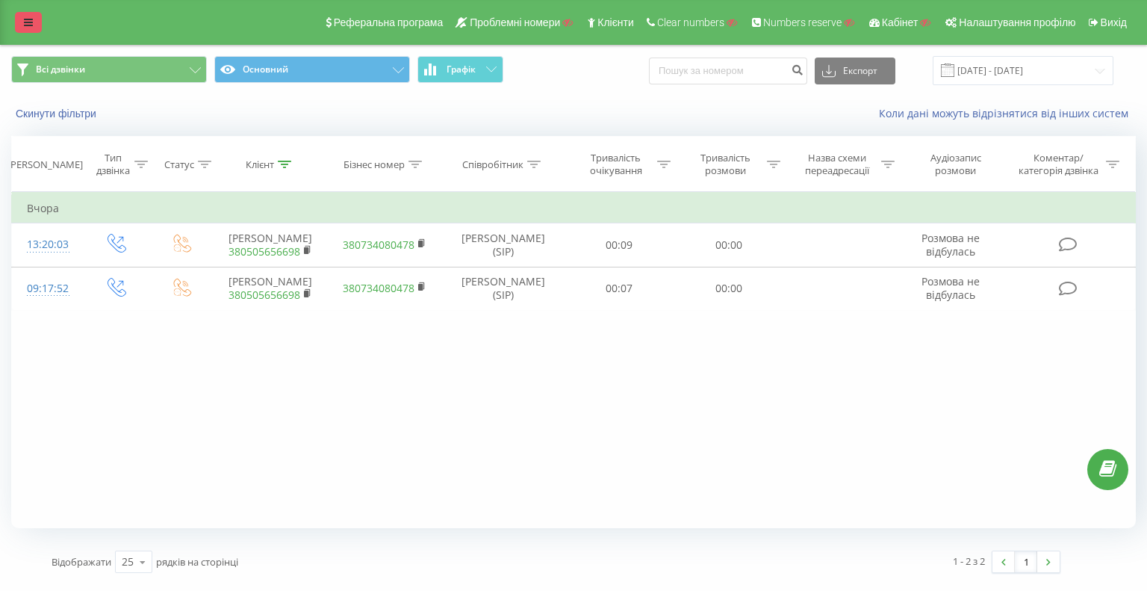
click at [25, 17] on icon at bounding box center [28, 22] width 9 height 10
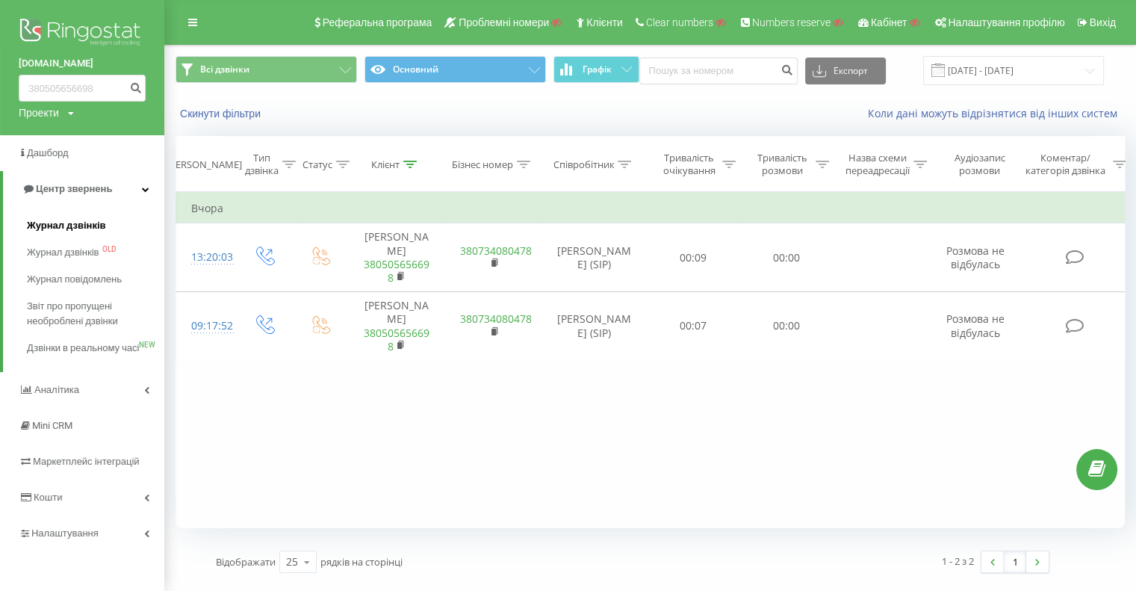
click at [69, 226] on span "Журнал дзвінків" at bounding box center [66, 225] width 79 height 15
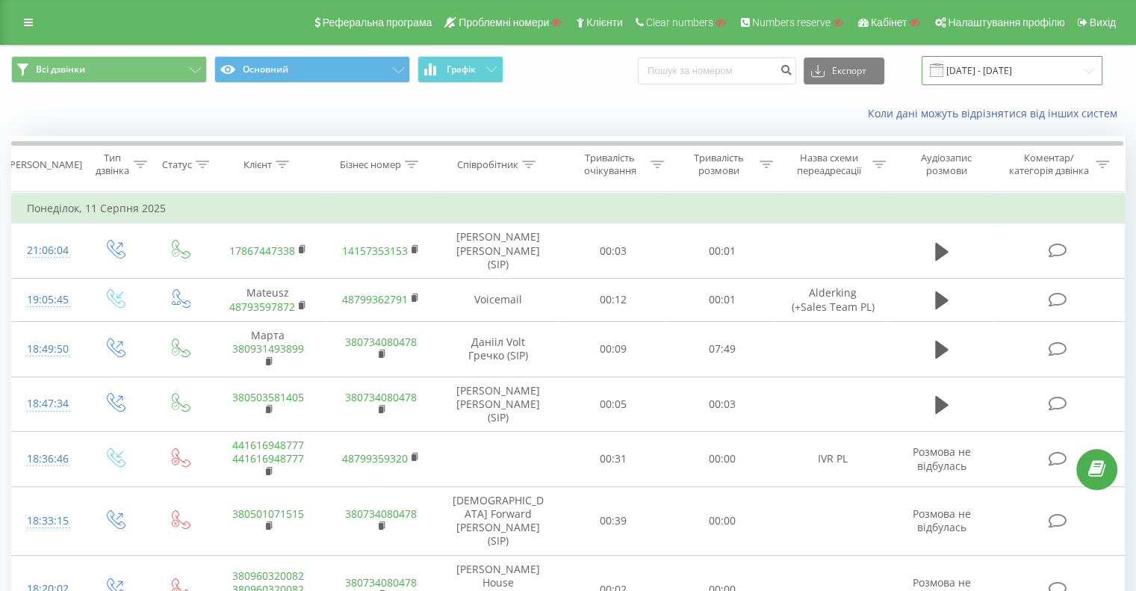
click at [1009, 68] on input "[DATE] - [DATE]" at bounding box center [1011, 70] width 181 height 29
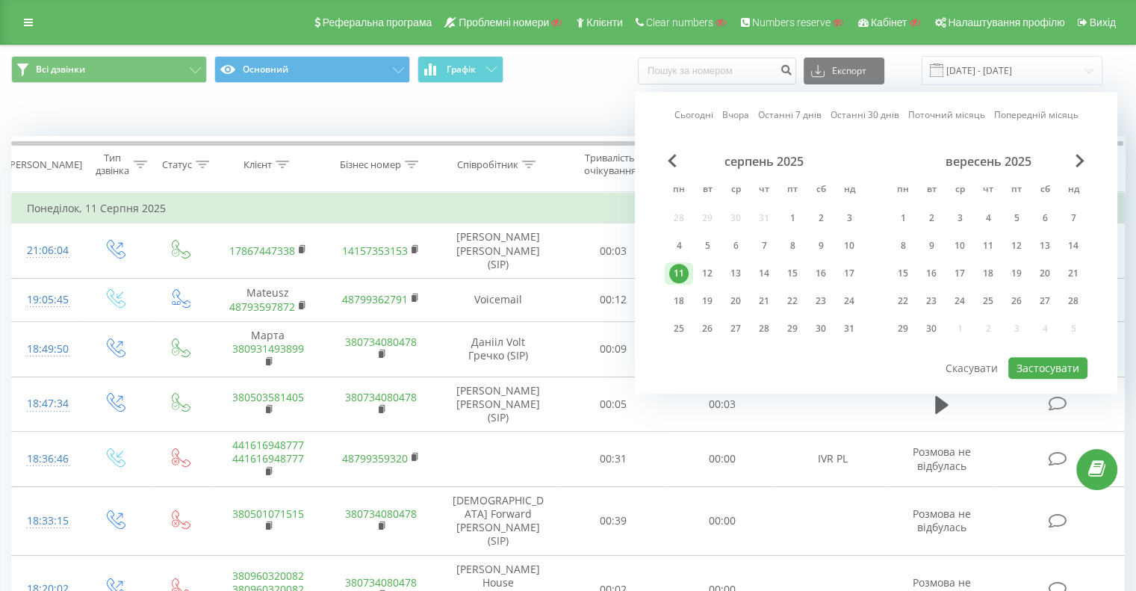
click at [687, 119] on link "Сьогодні" at bounding box center [693, 115] width 39 height 14
click at [1065, 372] on button "Застосувати" at bounding box center [1047, 368] width 79 height 22
type input "[DATE] - [DATE]"
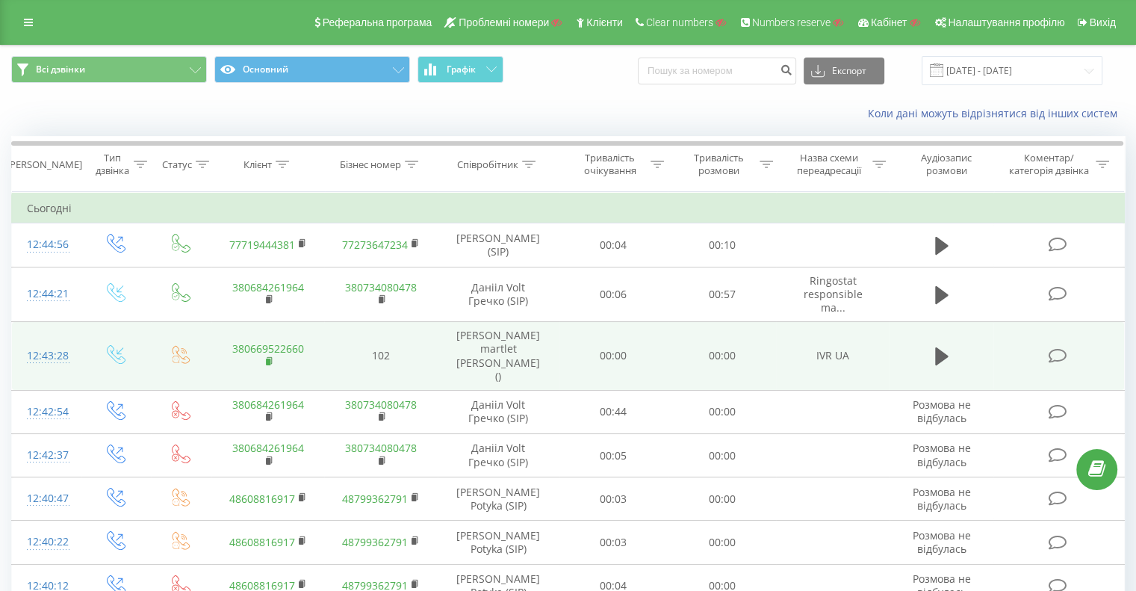
click at [270, 358] on rect at bounding box center [268, 361] width 4 height 7
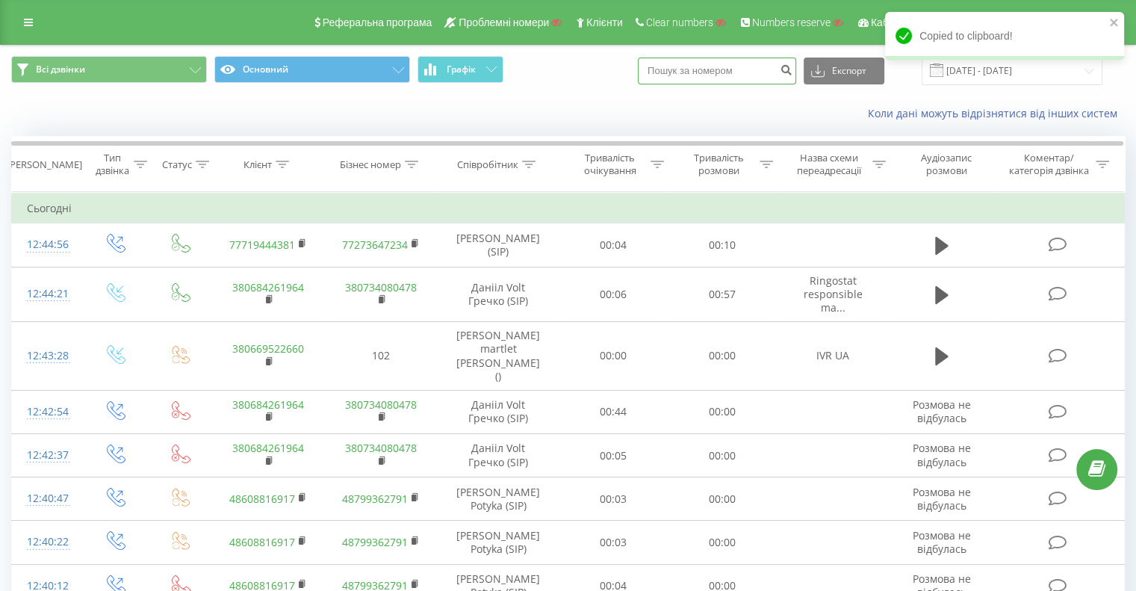
click at [715, 63] on input at bounding box center [717, 70] width 158 height 27
paste input "380669522660"
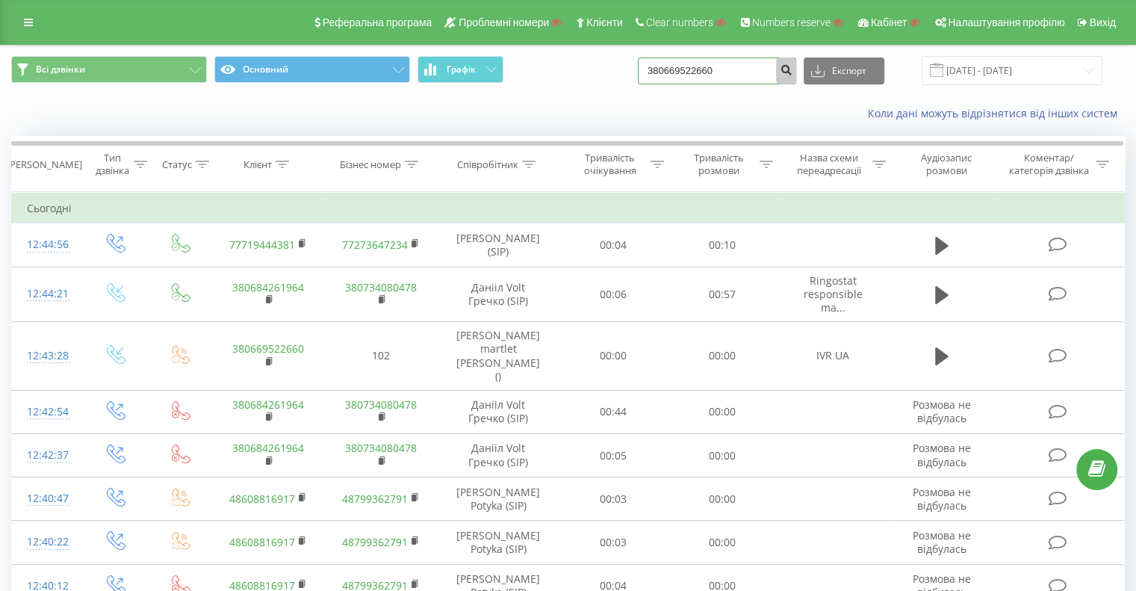
type input "380669522660"
click at [792, 71] on icon "submit" at bounding box center [786, 67] width 13 height 9
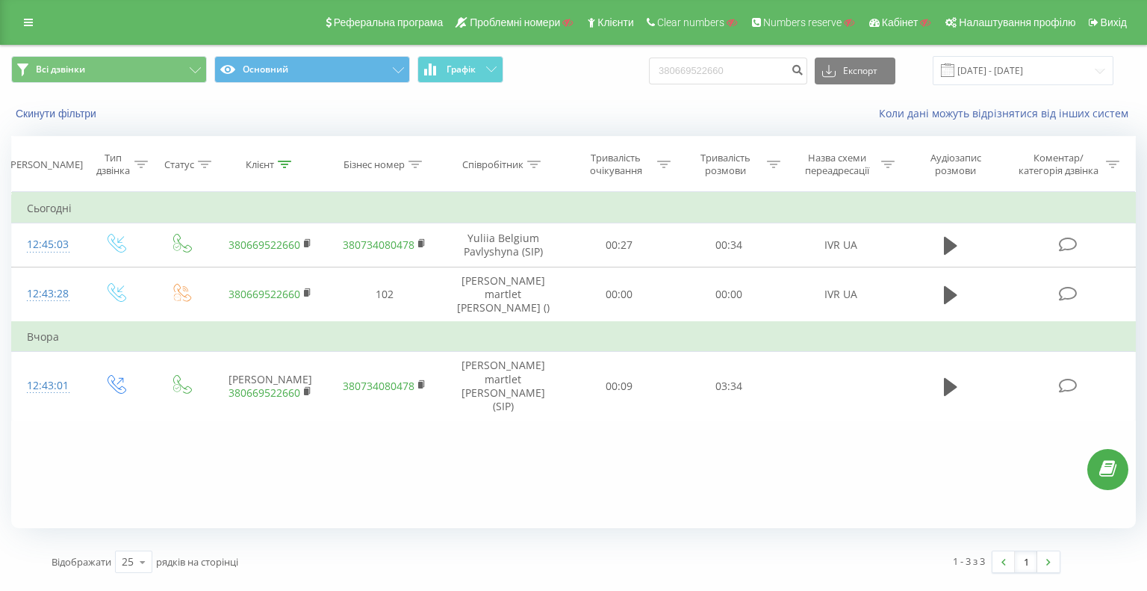
click at [579, 490] on div "Фільтрувати за умовою Дорівнює Введіть значення Скасувати OK Фільтрувати за умо…" at bounding box center [573, 360] width 1125 height 336
click at [579, 473] on div "Фільтрувати за умовою Дорівнює Введіть значення Скасувати OK Фільтрувати за умо…" at bounding box center [573, 360] width 1125 height 336
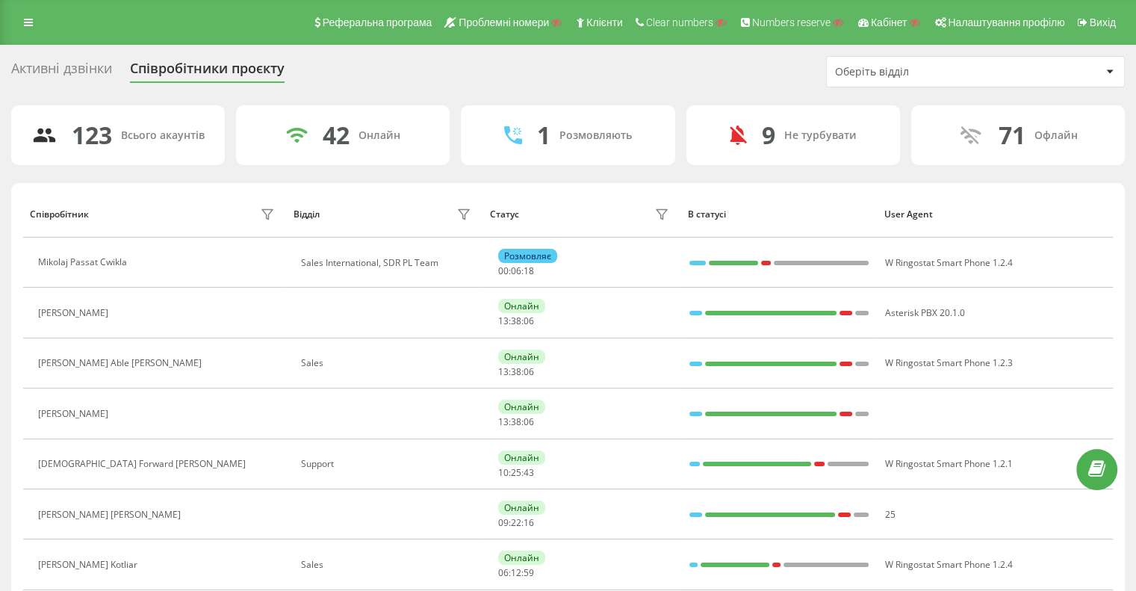
click at [967, 71] on div "Оберіть відділ" at bounding box center [924, 72] width 178 height 13
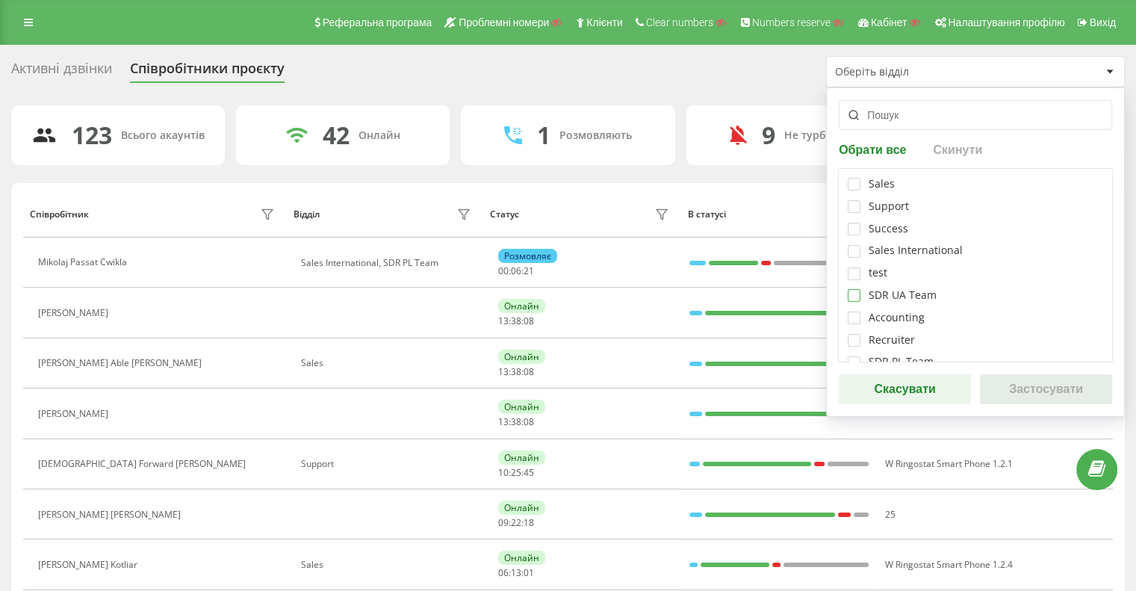
click at [854, 289] on label at bounding box center [854, 289] width 13 height 0
checkbox input "true"
click at [1043, 382] on button "Застосувати" at bounding box center [1046, 389] width 132 height 30
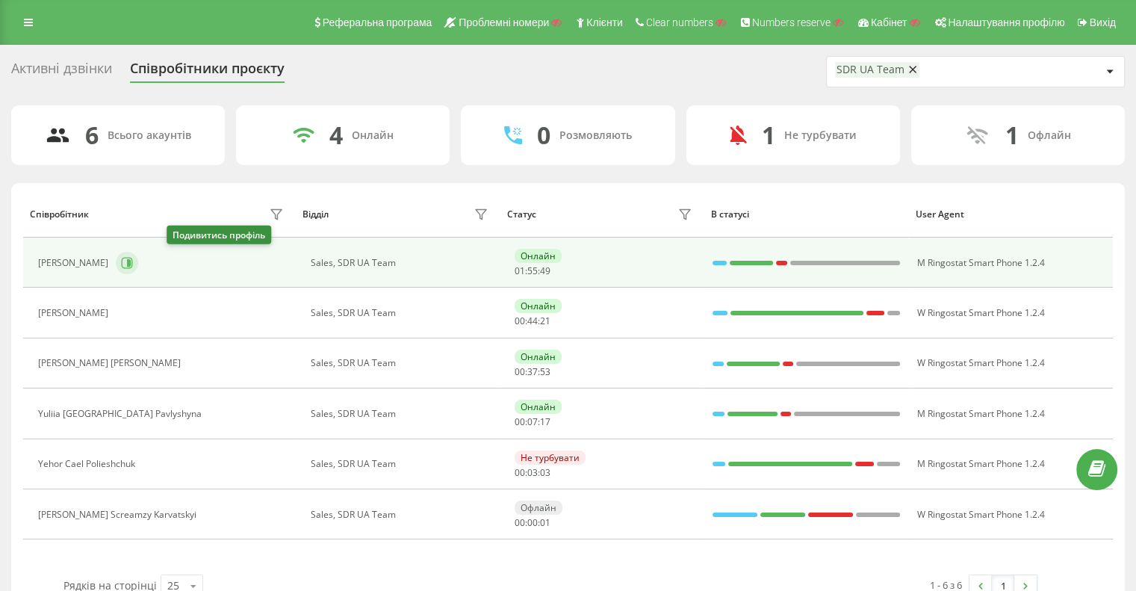
click at [131, 262] on icon at bounding box center [129, 262] width 4 height 7
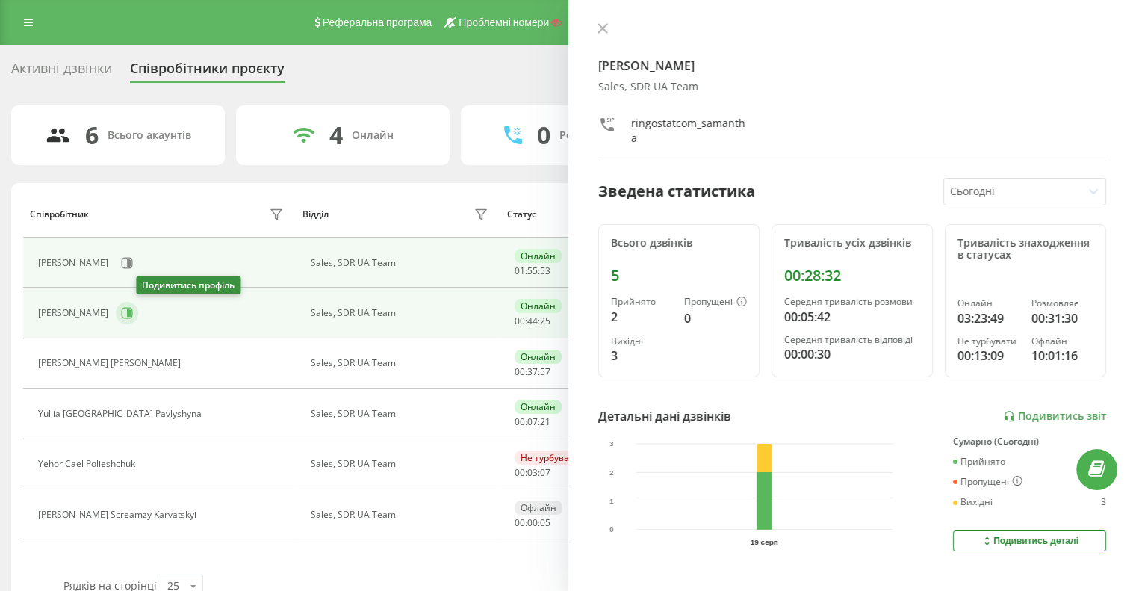
click at [133, 316] on icon at bounding box center [127, 313] width 12 height 12
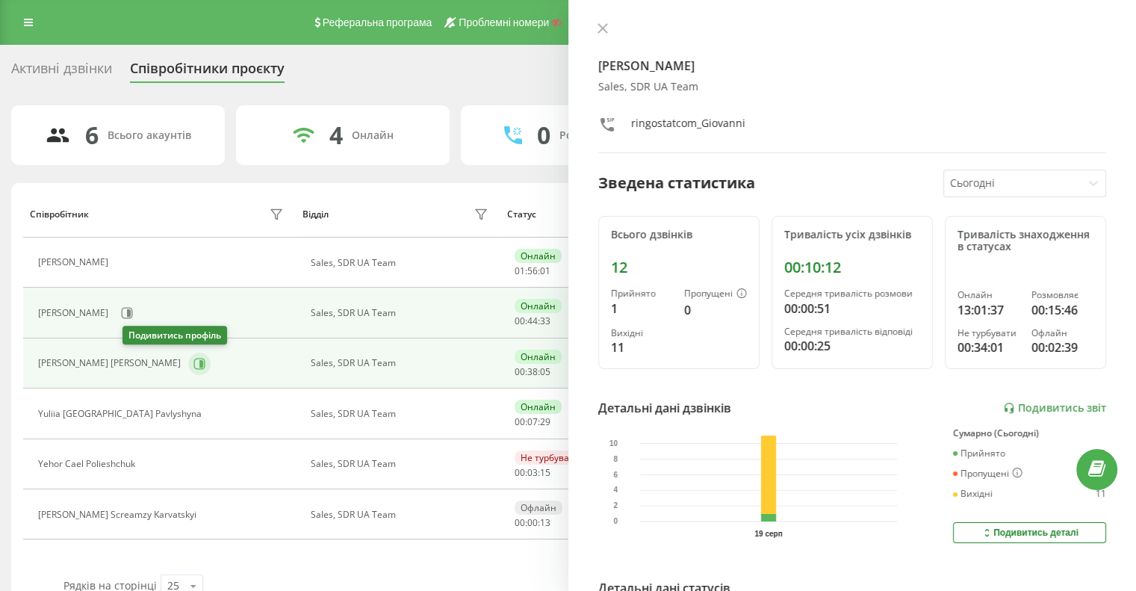
click at [193, 358] on icon at bounding box center [199, 364] width 12 height 12
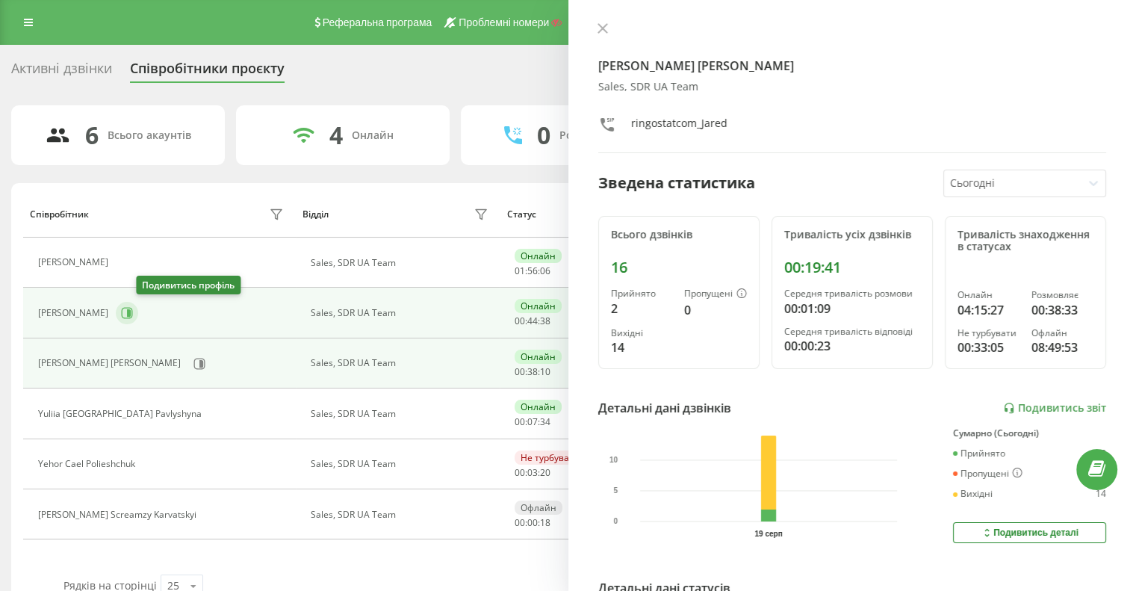
click at [133, 314] on icon at bounding box center [127, 313] width 12 height 12
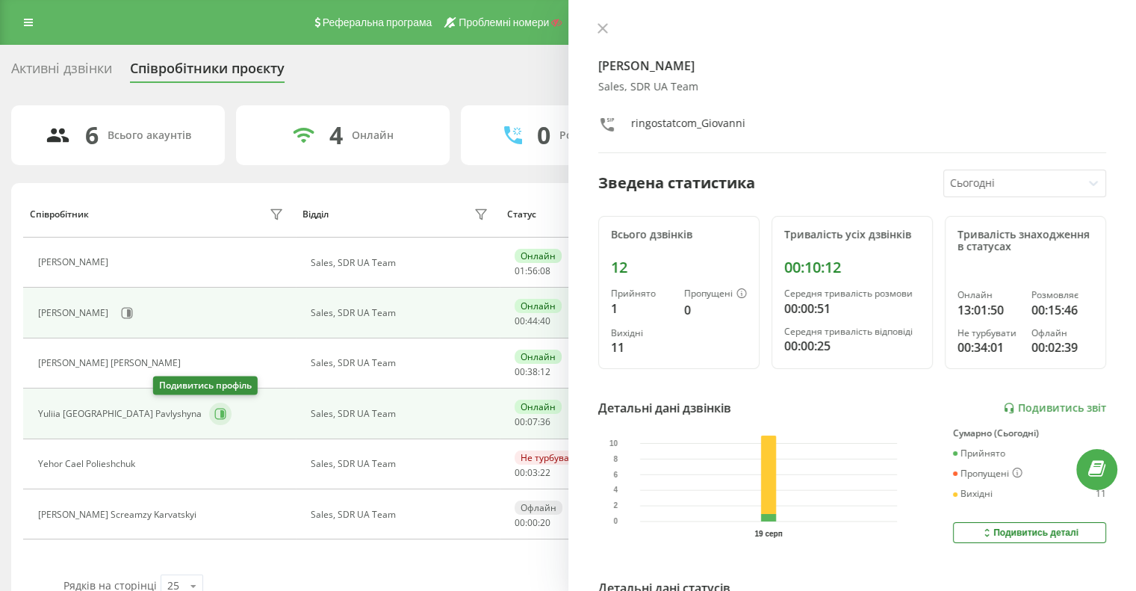
click at [214, 411] on icon at bounding box center [220, 414] width 12 height 12
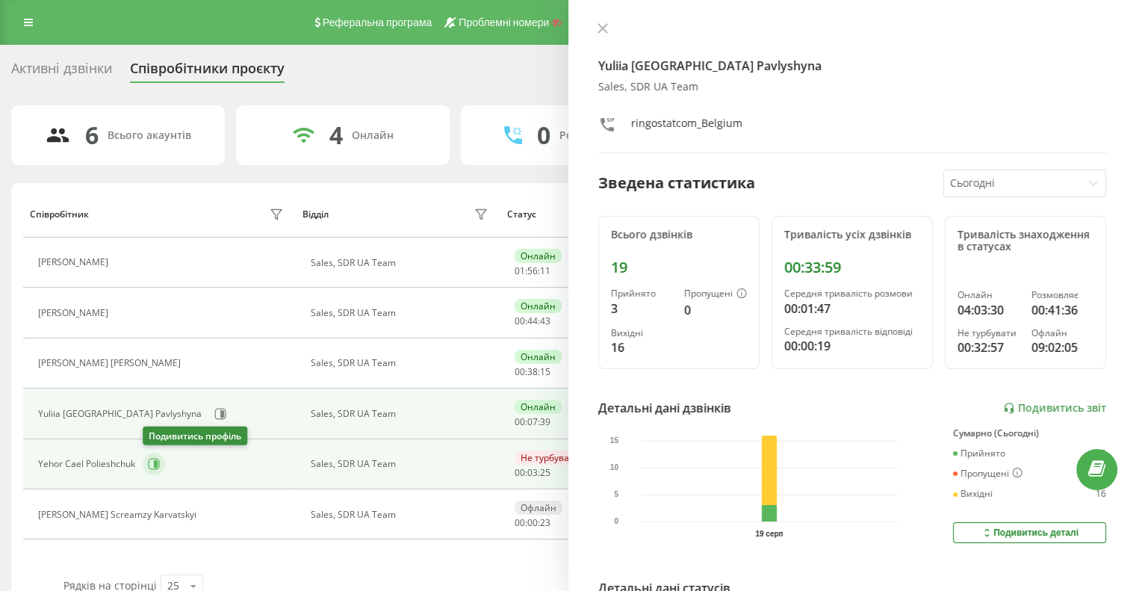
click at [152, 462] on icon at bounding box center [154, 464] width 12 height 12
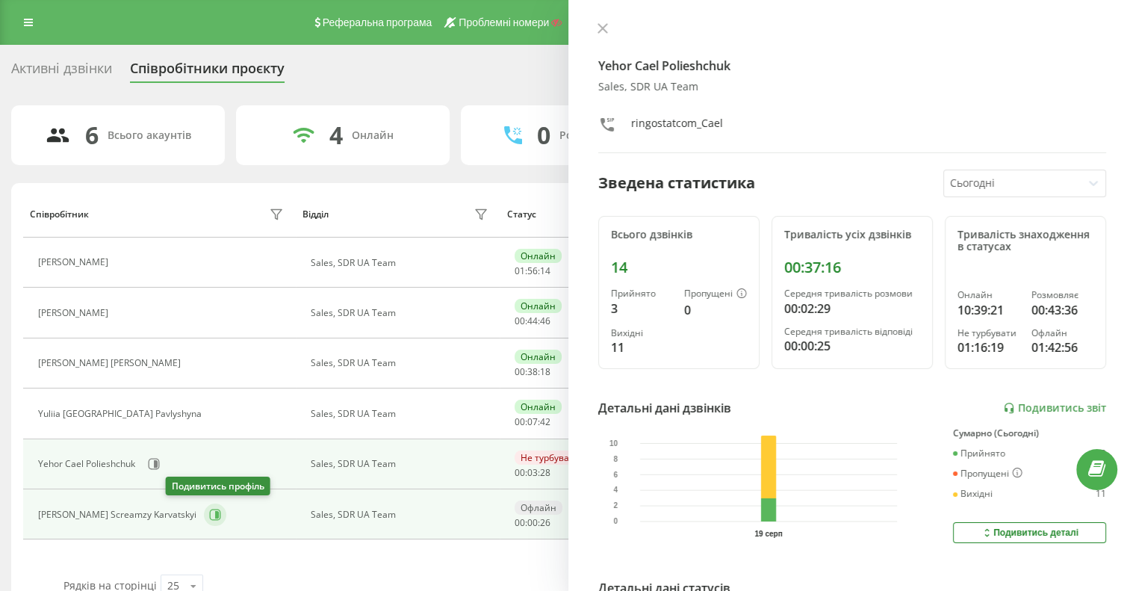
click at [209, 511] on icon at bounding box center [215, 515] width 12 height 12
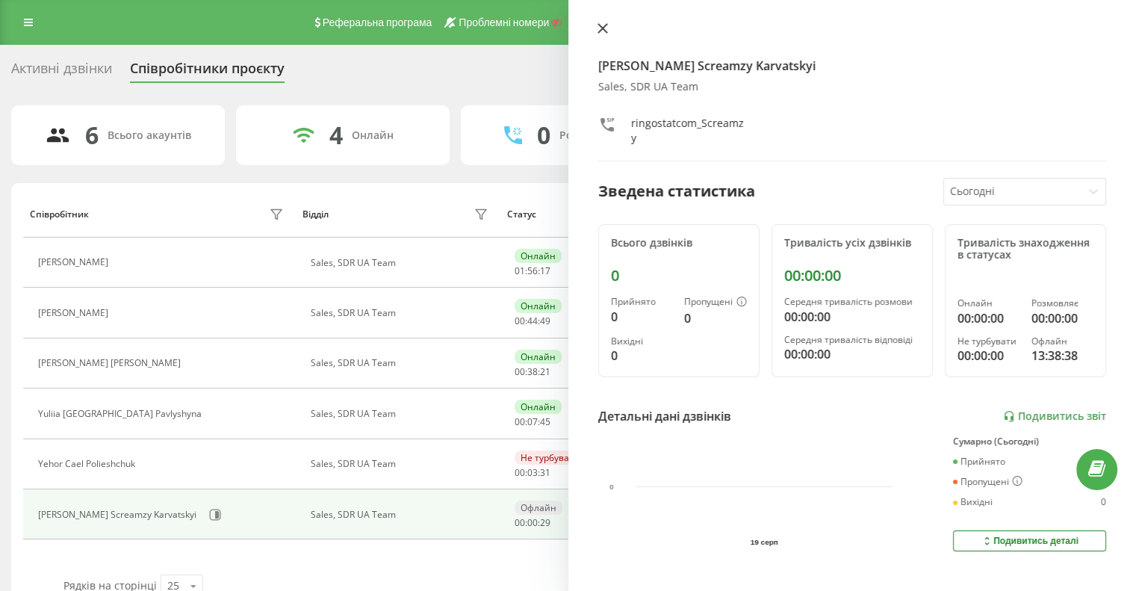
click at [606, 22] on button at bounding box center [602, 29] width 19 height 14
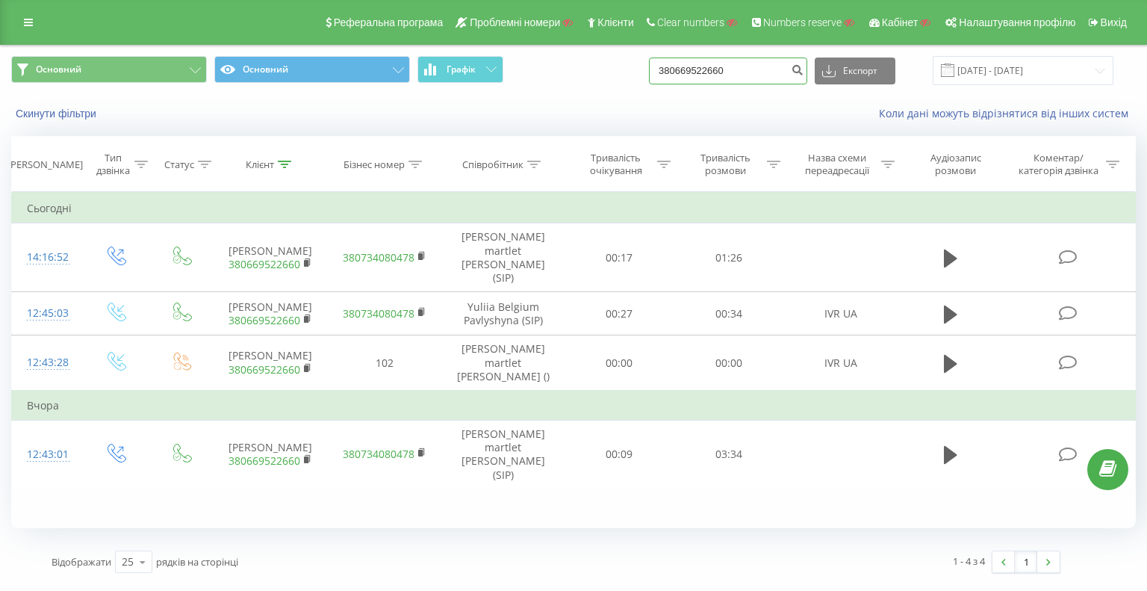
drag, startPoint x: 762, startPoint y: 71, endPoint x: 506, endPoint y: 57, distance: 256.5
click at [527, 57] on div "Основний Основний Графік 380669522660 Експорт .csv .xls .xlsx [DATE] - [DATE]" at bounding box center [573, 70] width 1125 height 29
click at [803, 72] on icon "submit" at bounding box center [797, 67] width 13 height 9
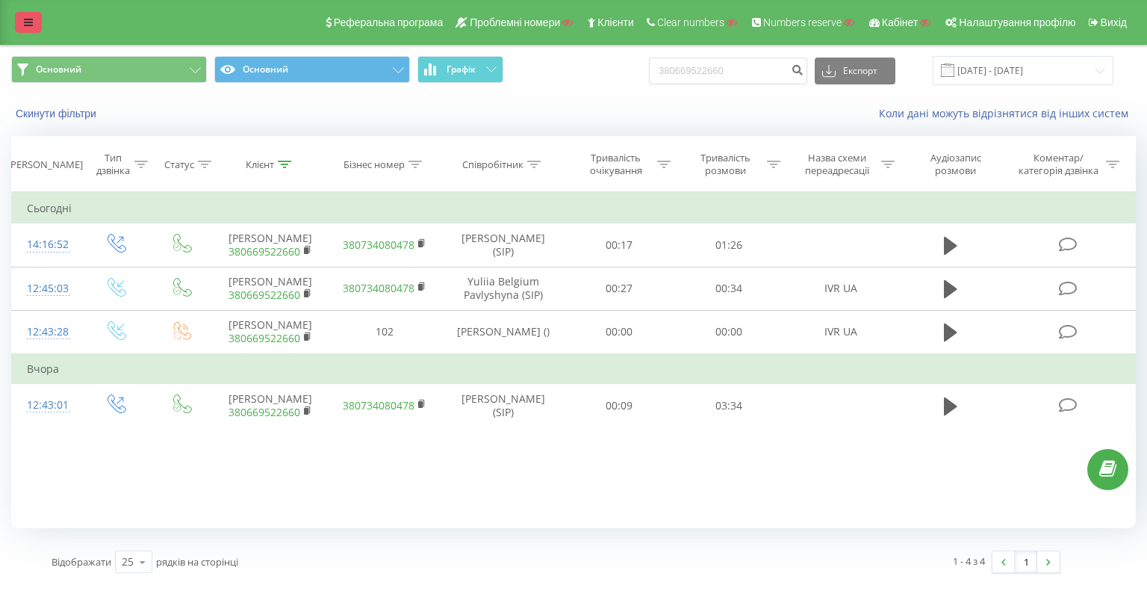
click at [22, 23] on link at bounding box center [28, 22] width 27 height 21
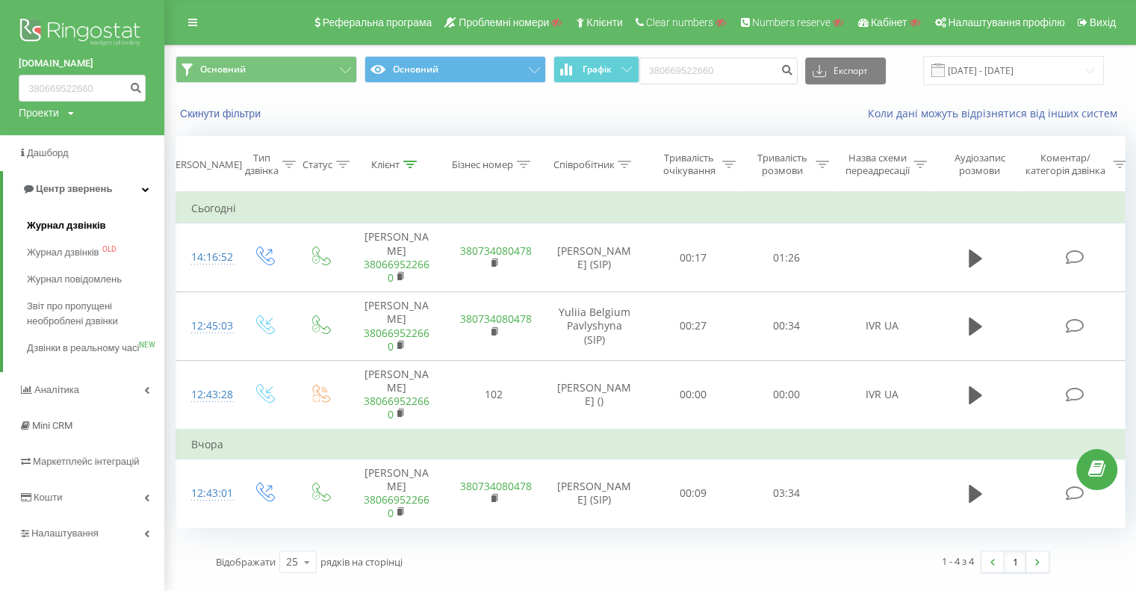
click at [79, 223] on span "Журнал дзвінків" at bounding box center [66, 225] width 79 height 15
